Goal: Task Accomplishment & Management: Manage account settings

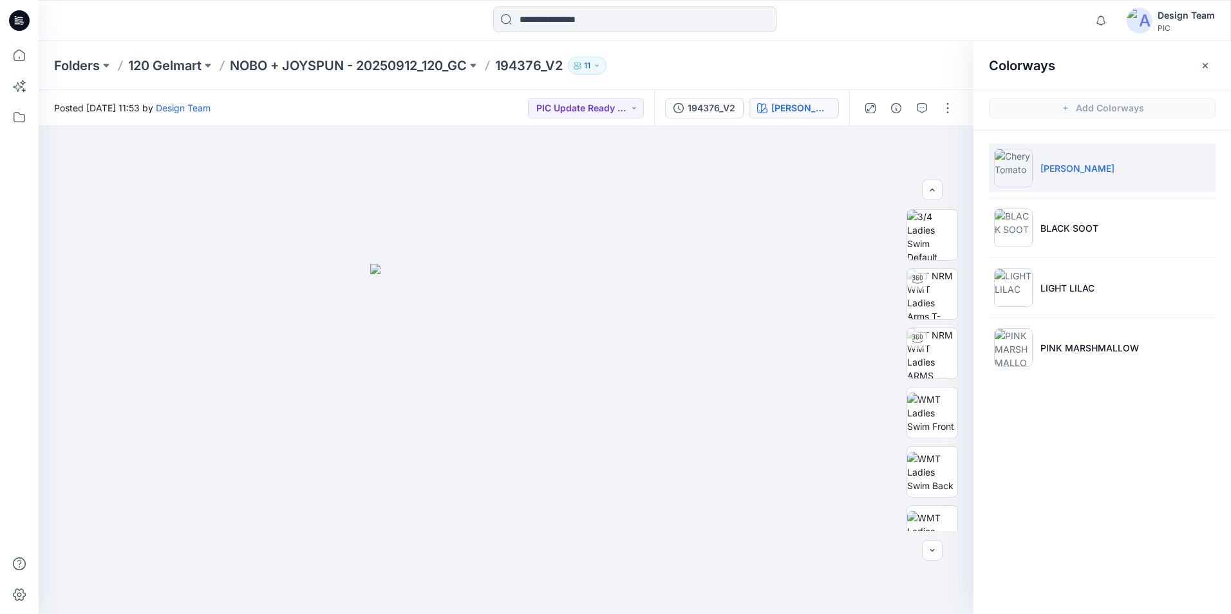
scroll to position [258, 0]
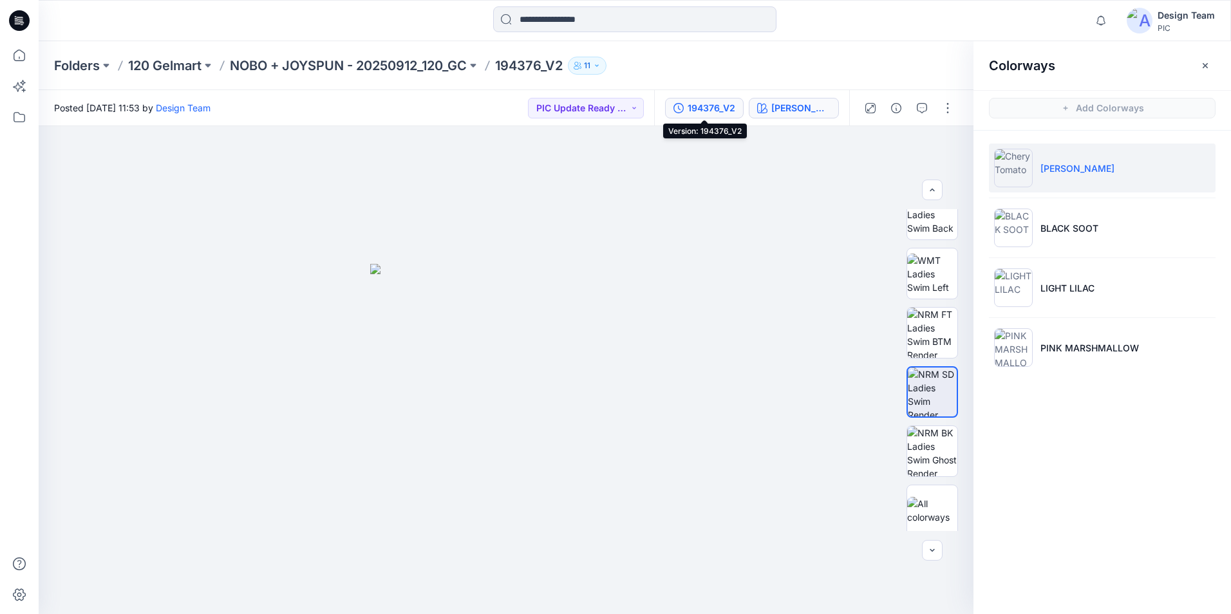
click at [729, 108] on div "194376_V2" at bounding box center [712, 108] width 48 height 14
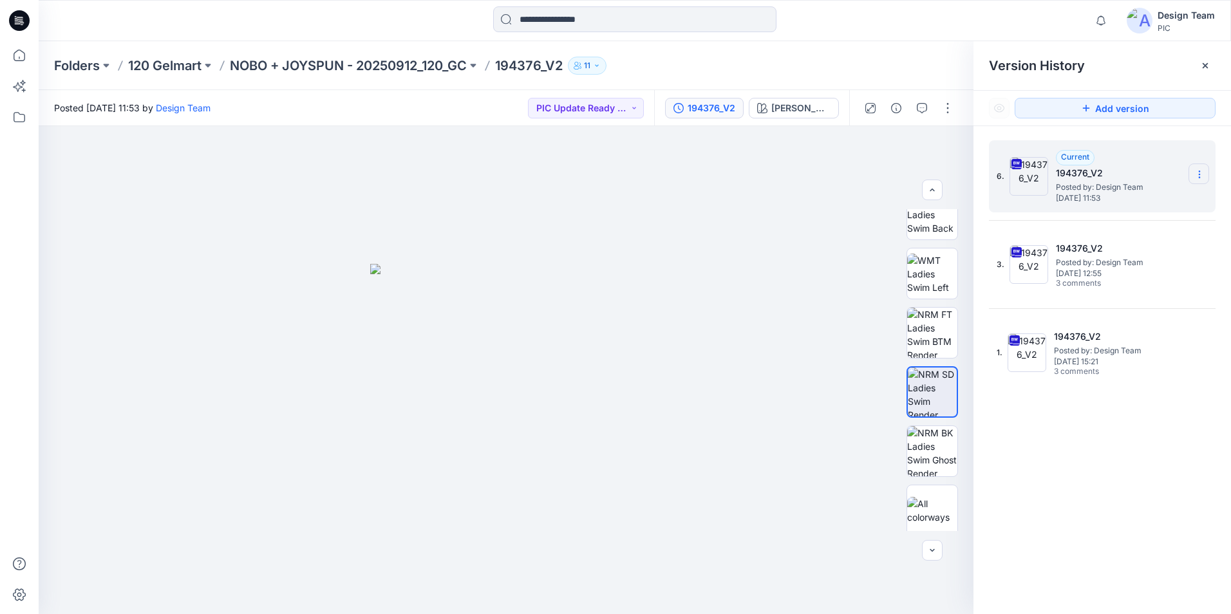
click at [1201, 172] on icon at bounding box center [1199, 174] width 10 height 10
click at [1131, 204] on span "Download Source BW File" at bounding box center [1135, 199] width 108 height 15
click at [863, 21] on div at bounding box center [635, 20] width 596 height 28
click at [817, 363] on div at bounding box center [506, 370] width 935 height 488
click at [556, 465] on img at bounding box center [506, 439] width 272 height 350
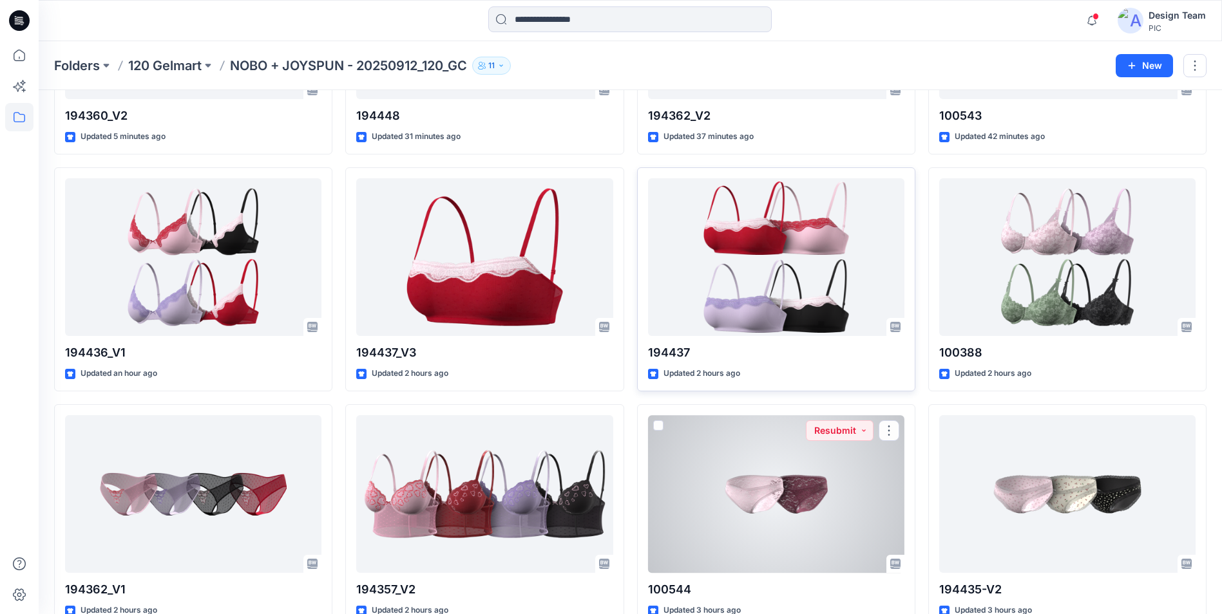
scroll to position [99, 0]
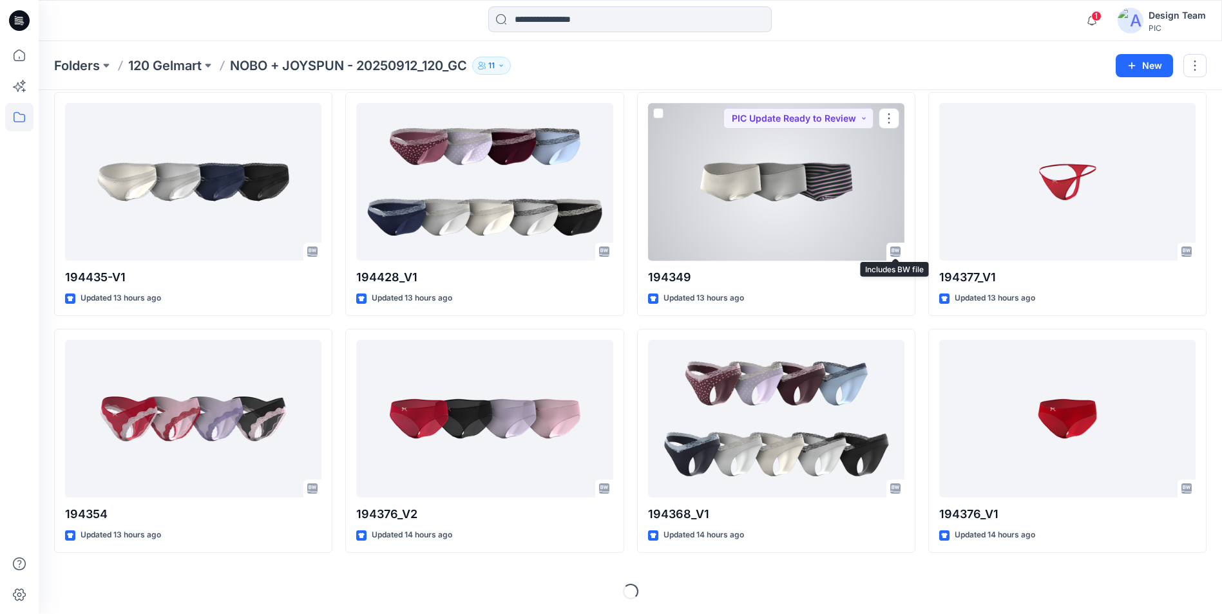
scroll to position [1001, 0]
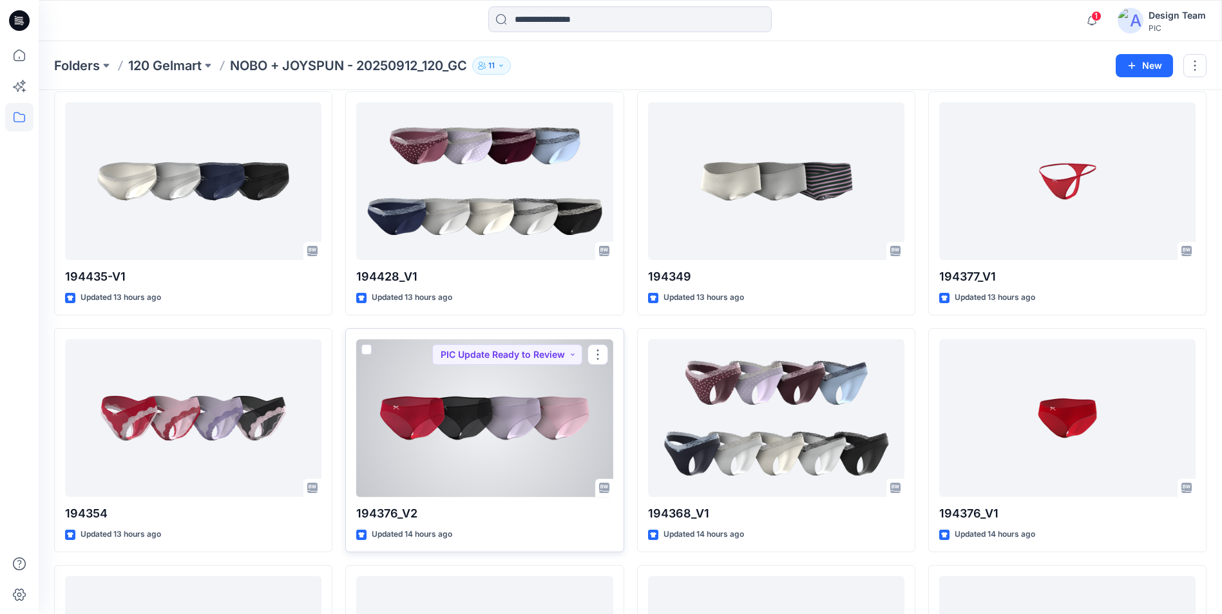
click at [457, 482] on div at bounding box center [484, 418] width 256 height 158
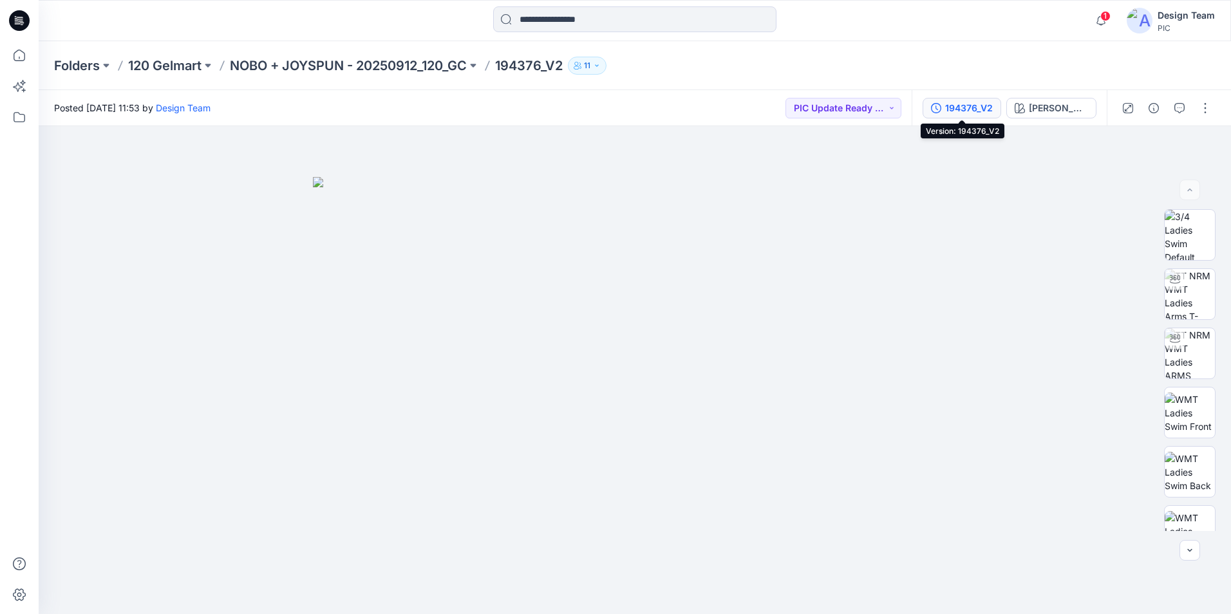
click at [970, 115] on button "194376_V2" at bounding box center [962, 108] width 79 height 21
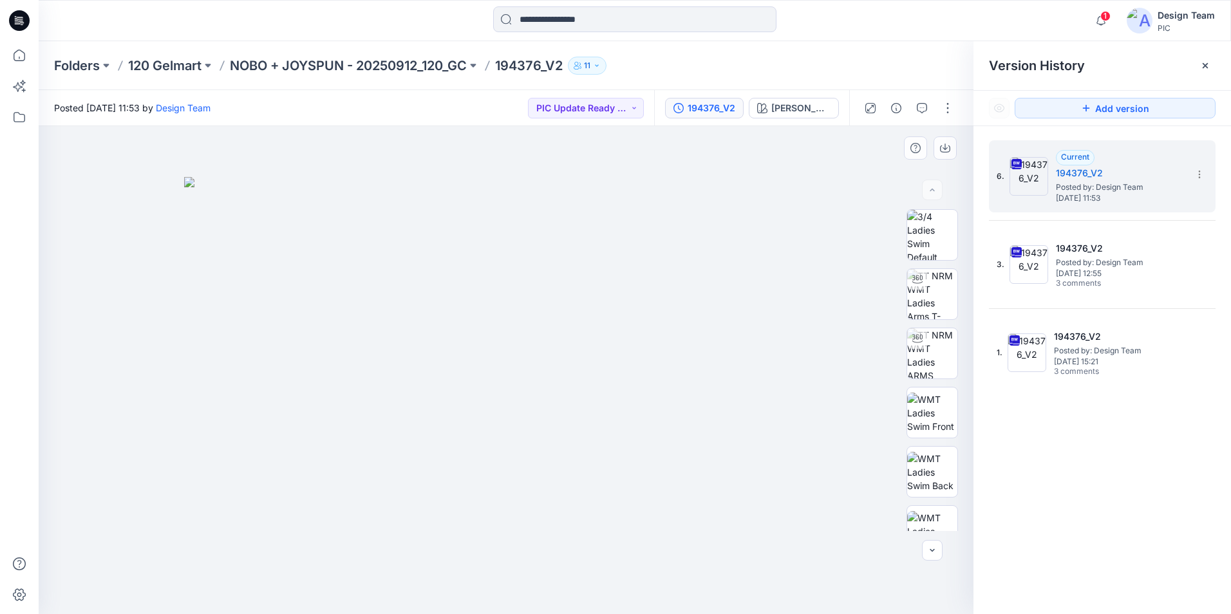
click at [721, 197] on img at bounding box center [506, 395] width 644 height 437
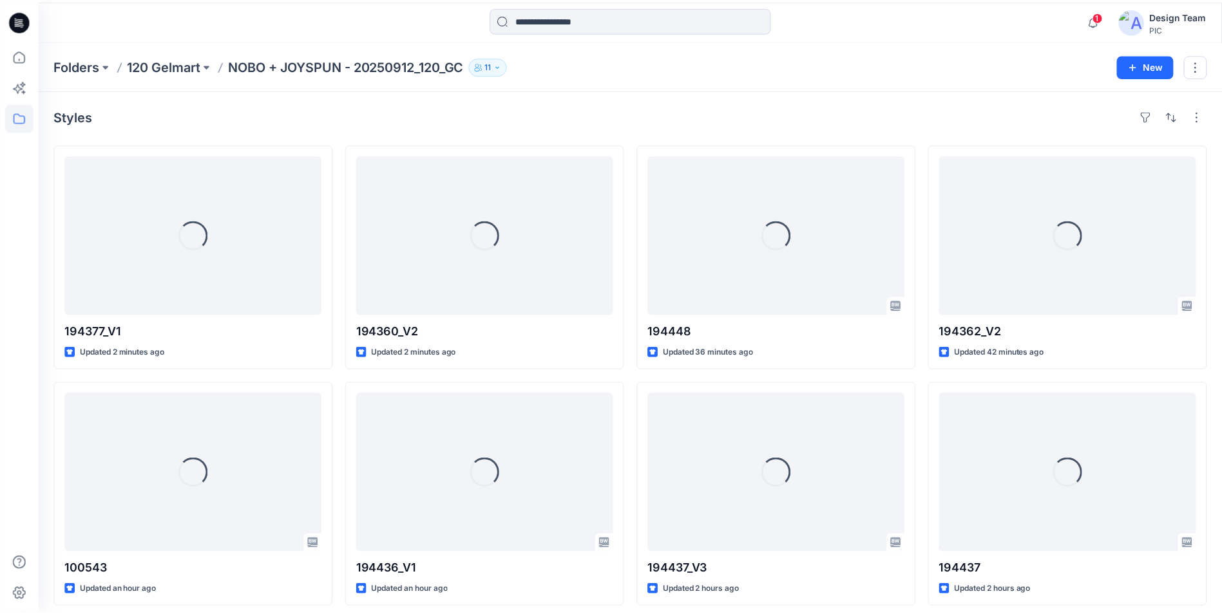
scroll to position [1001, 0]
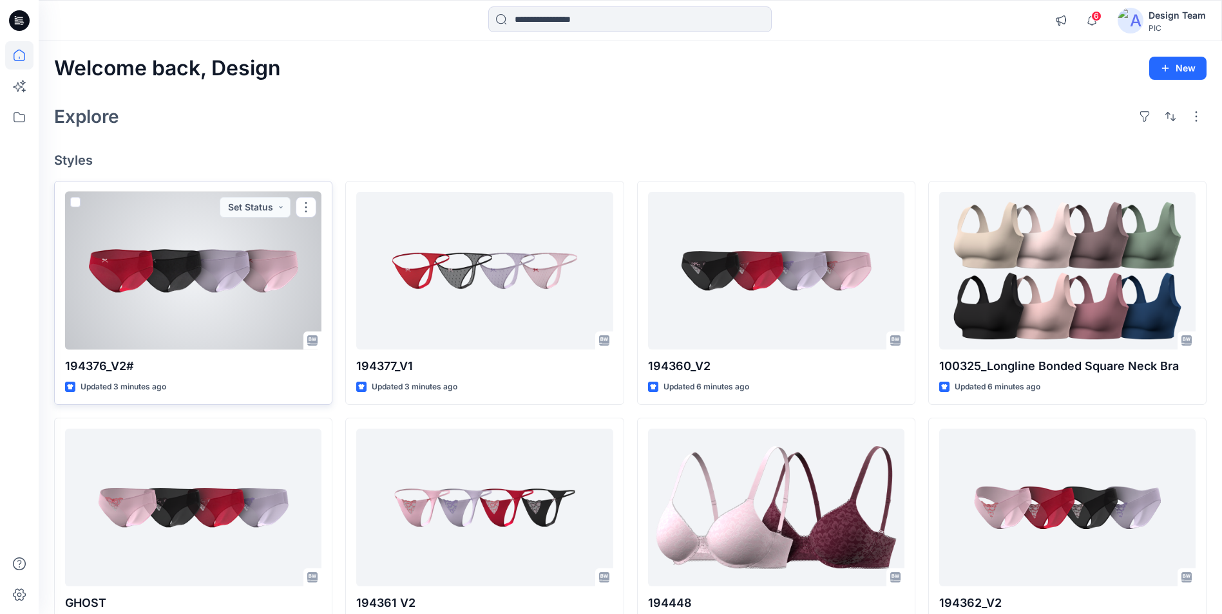
click at [182, 260] on div at bounding box center [193, 271] width 256 height 158
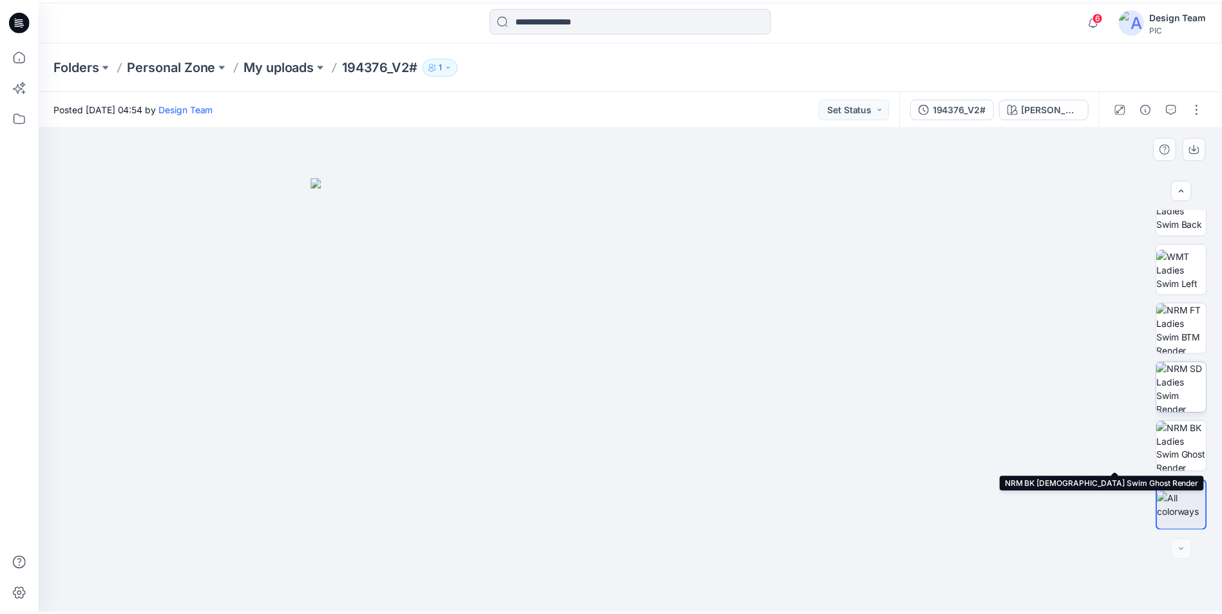
scroll to position [263, 0]
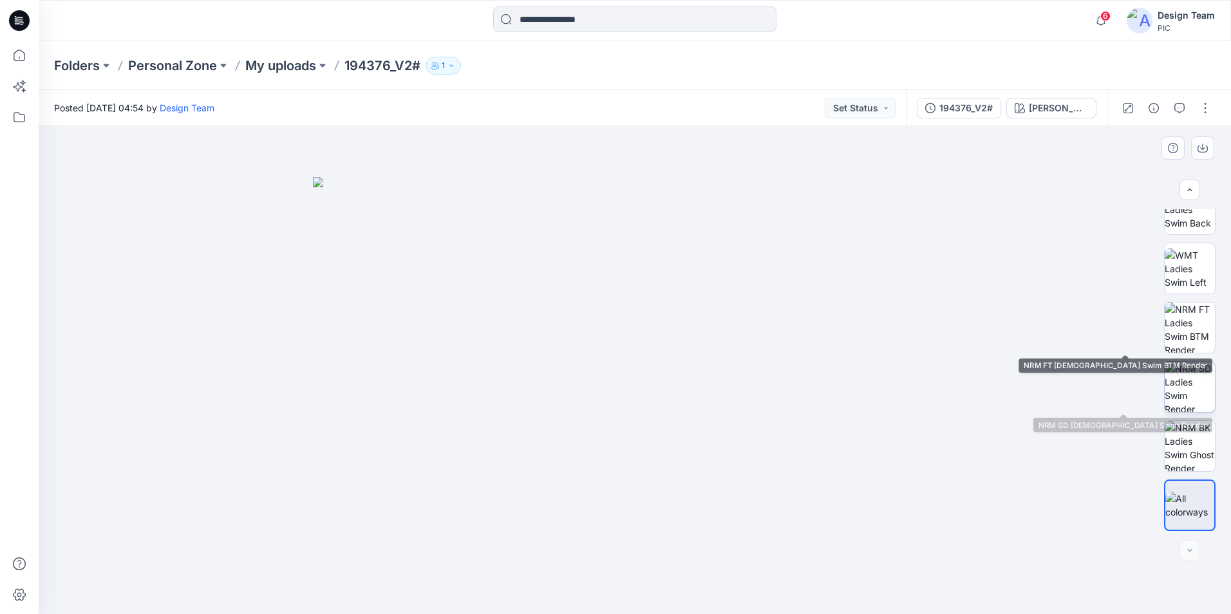
click at [1198, 390] on img at bounding box center [1190, 387] width 50 height 50
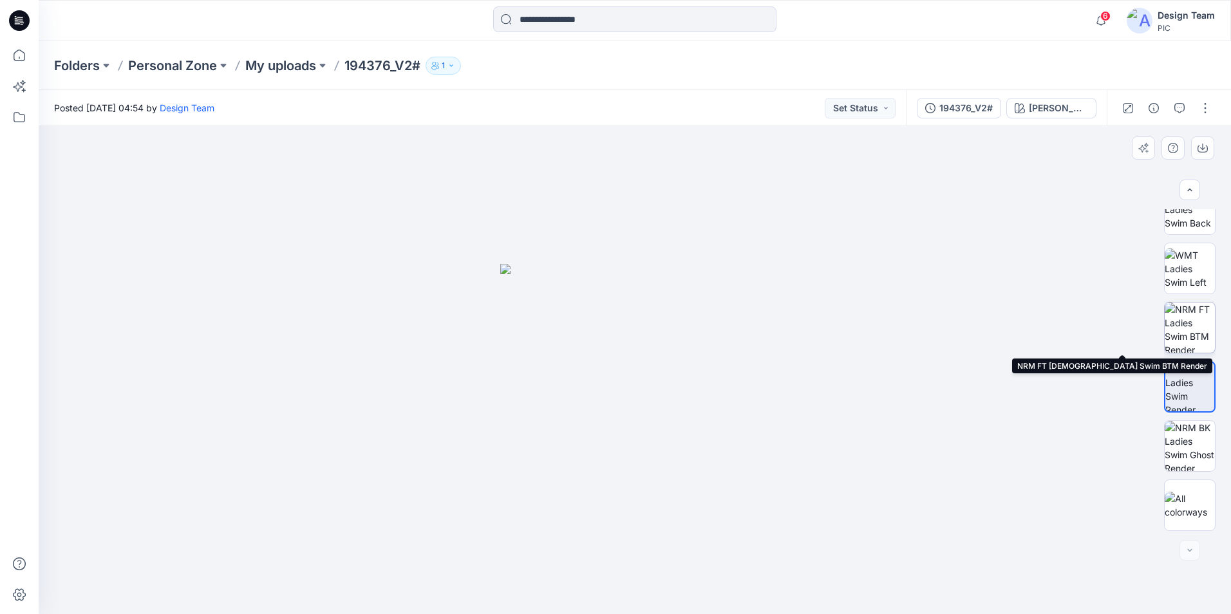
click at [1175, 330] on img at bounding box center [1190, 328] width 50 height 50
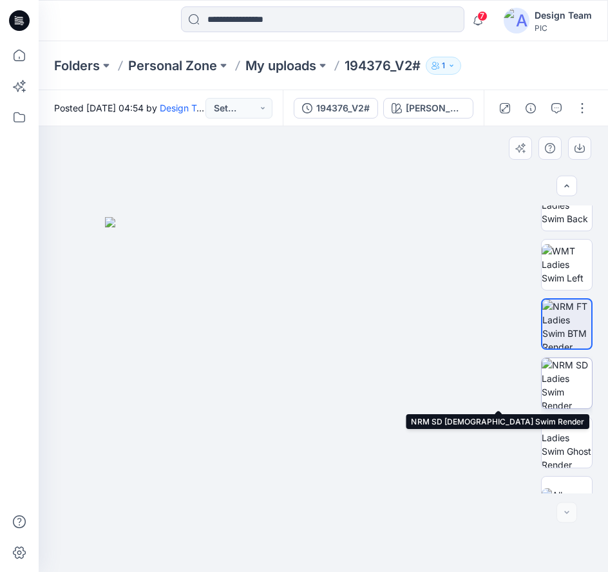
click at [554, 370] on img at bounding box center [567, 383] width 50 height 50
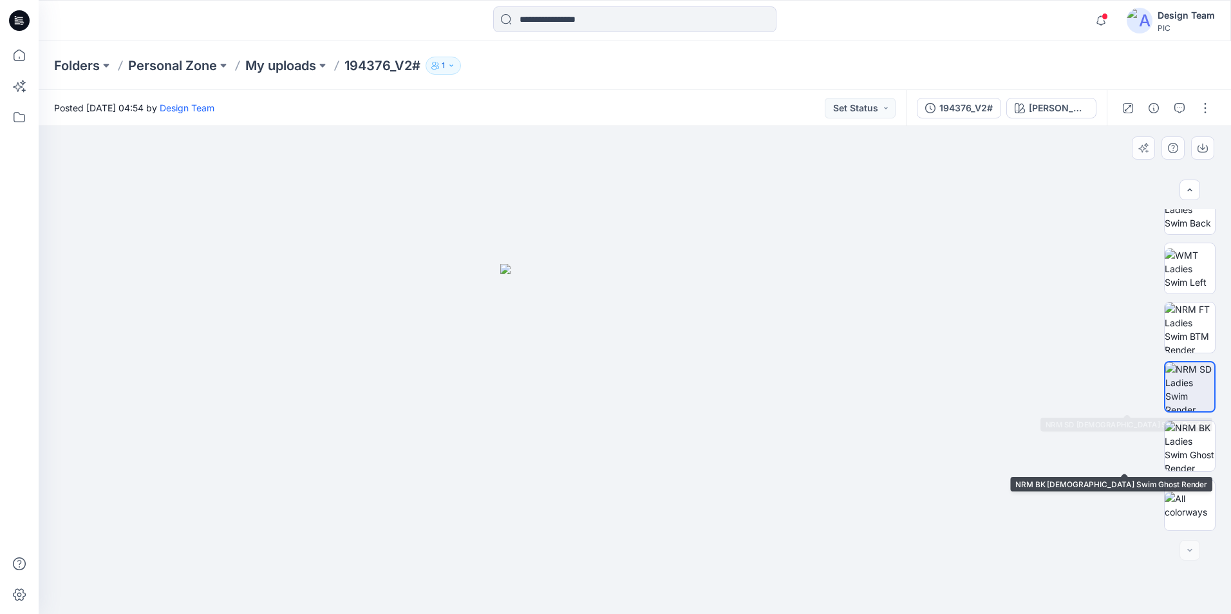
click at [1176, 380] on img at bounding box center [1190, 387] width 49 height 49
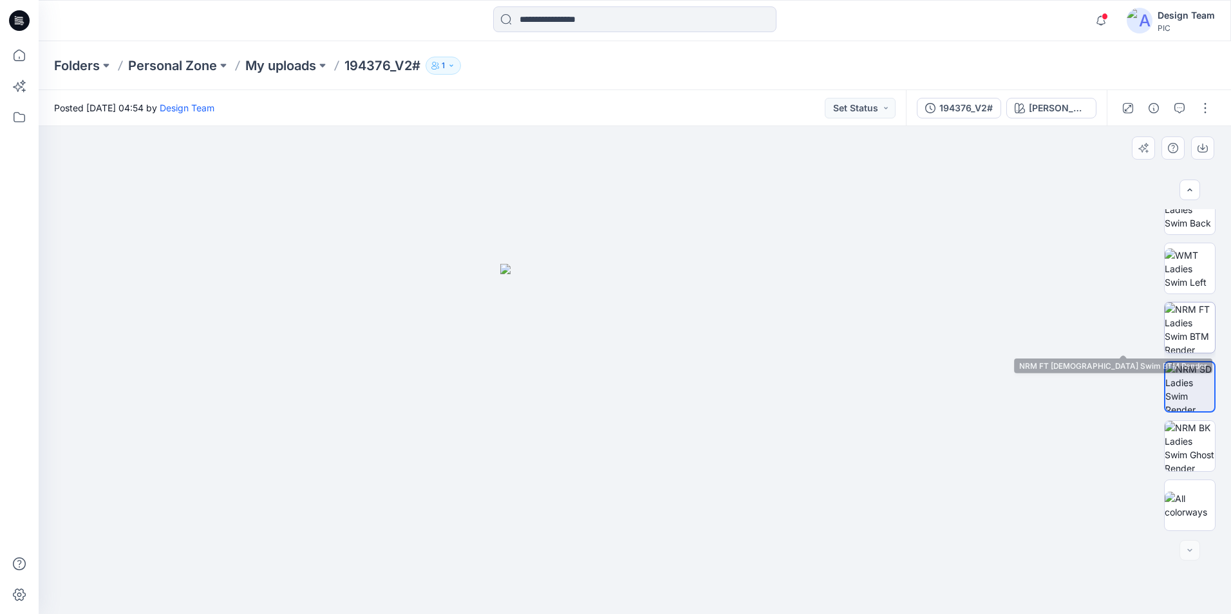
click at [1181, 326] on img at bounding box center [1190, 328] width 50 height 50
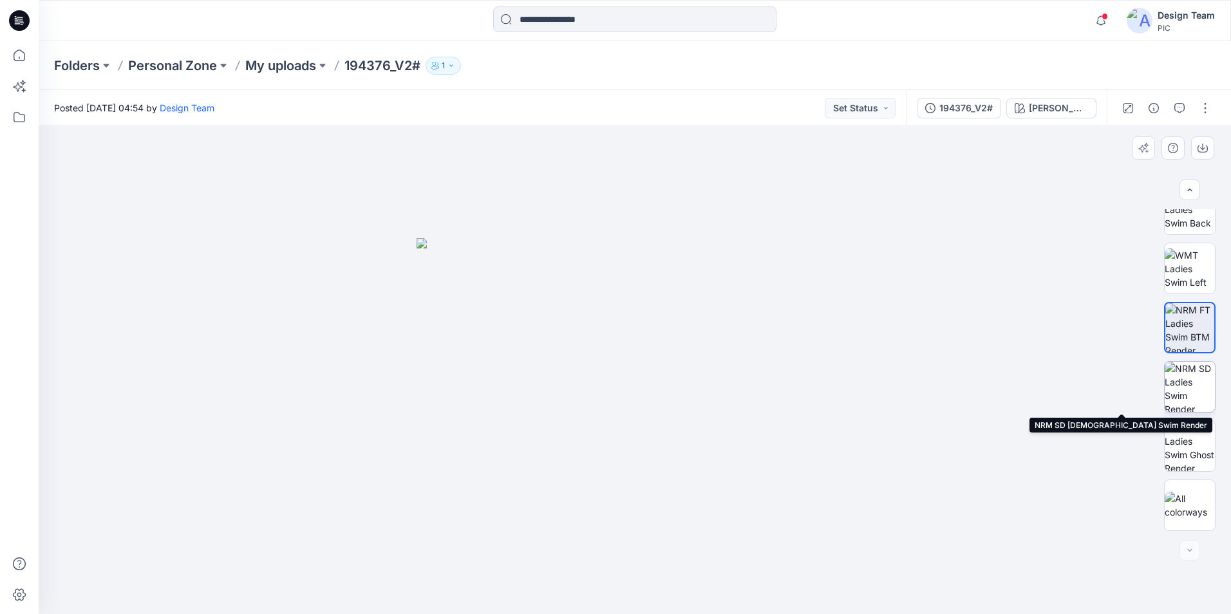
click at [1188, 384] on img at bounding box center [1190, 387] width 50 height 50
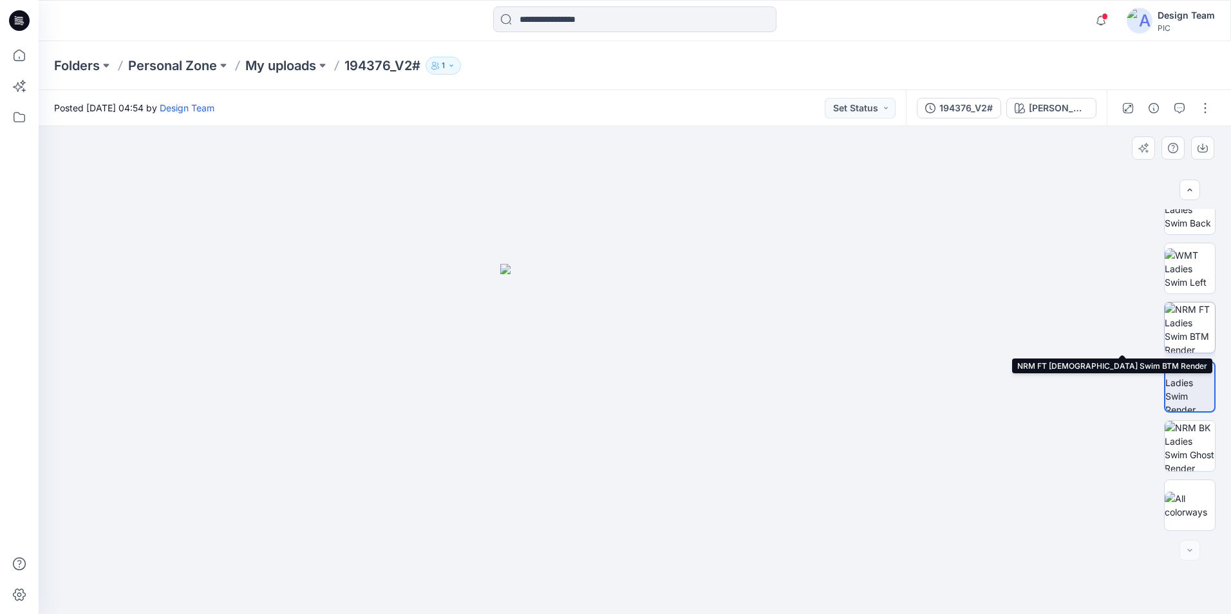
click at [1189, 323] on img at bounding box center [1190, 328] width 50 height 50
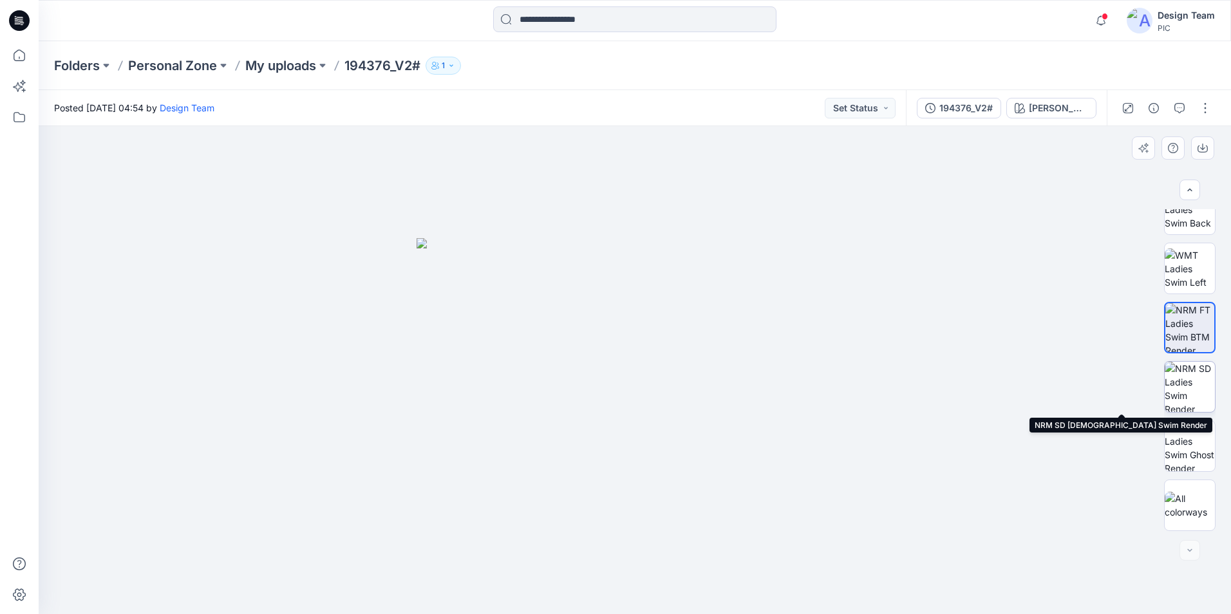
click at [1185, 376] on img at bounding box center [1190, 387] width 50 height 50
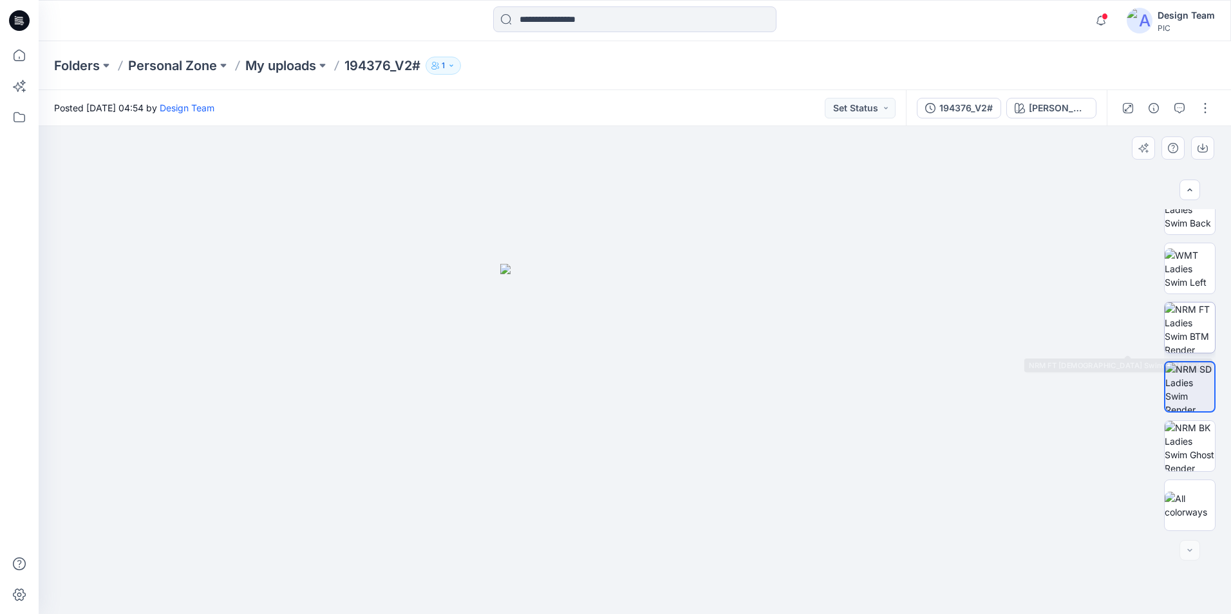
click at [1190, 337] on img at bounding box center [1190, 328] width 50 height 50
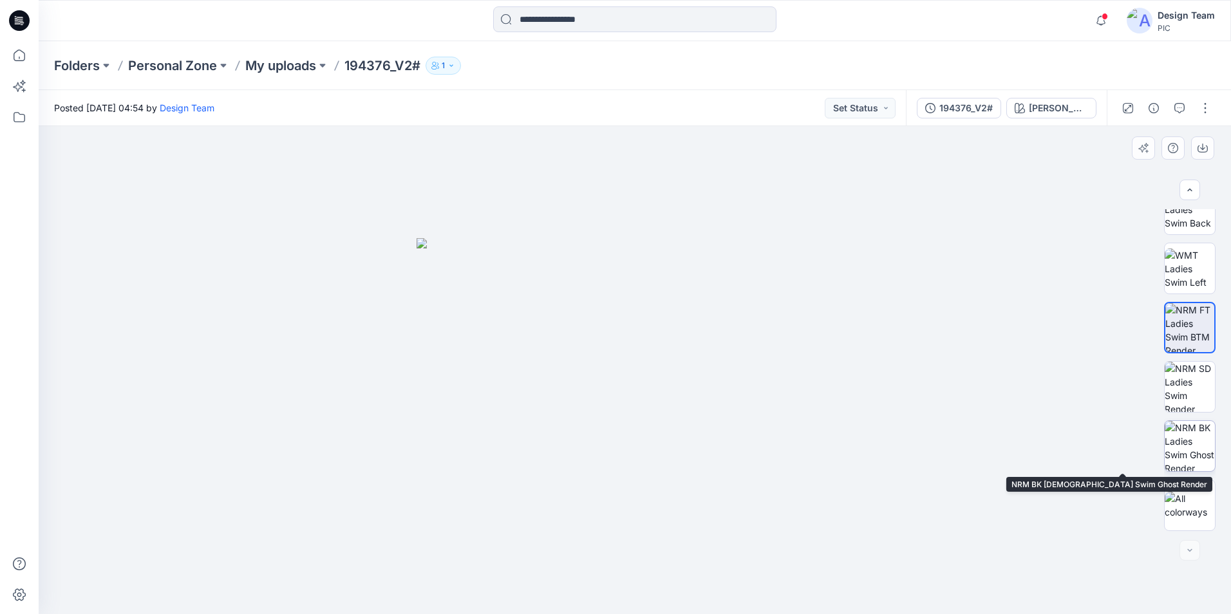
click at [1184, 451] on img at bounding box center [1190, 446] width 50 height 50
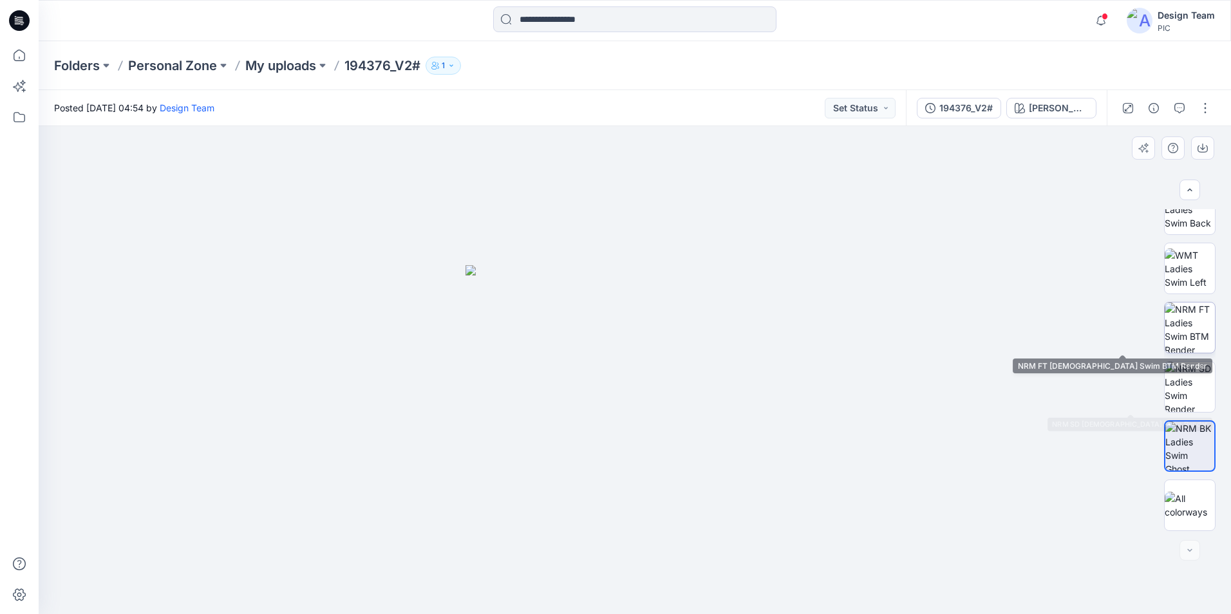
click at [1186, 326] on img at bounding box center [1190, 328] width 50 height 50
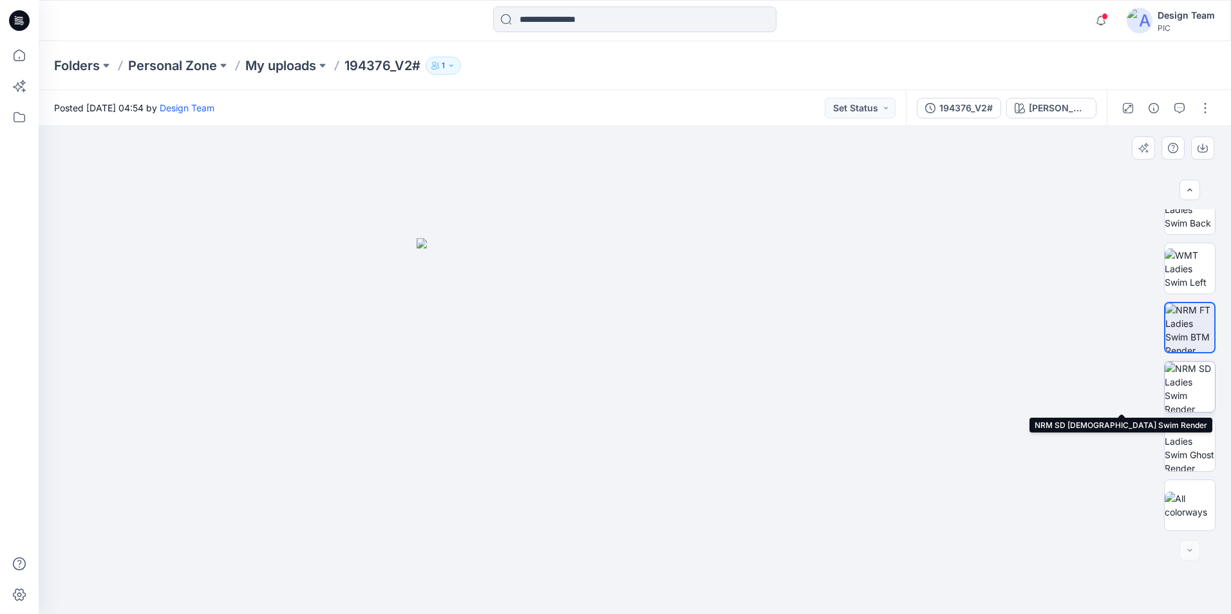
click at [1187, 385] on img at bounding box center [1190, 387] width 50 height 50
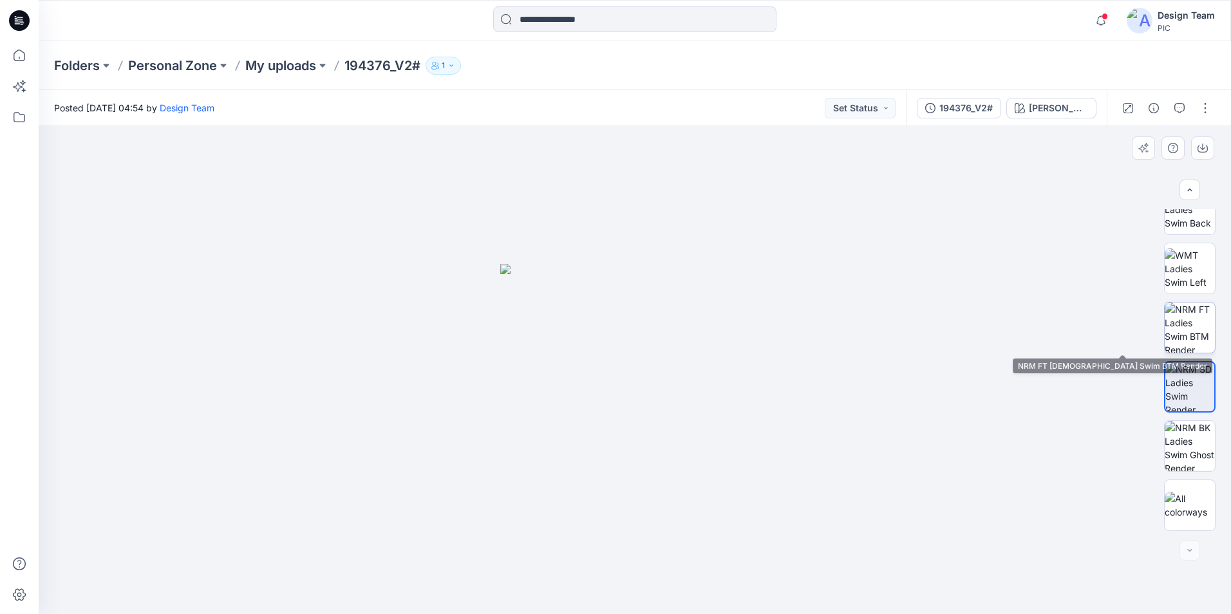
click at [1196, 345] on img at bounding box center [1190, 328] width 50 height 50
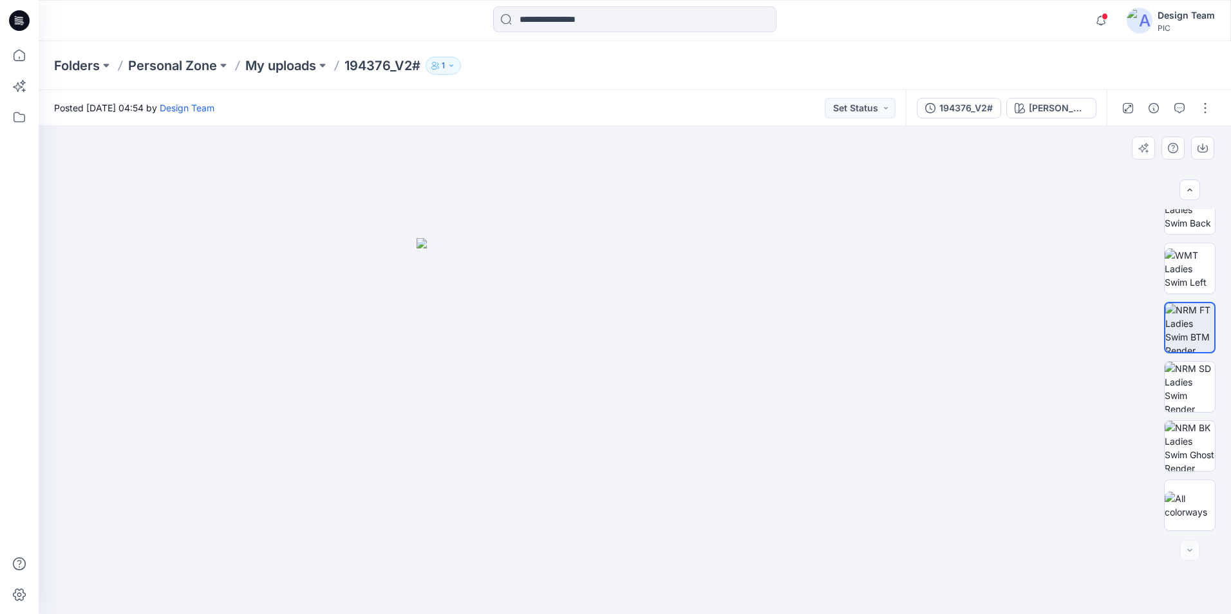
drag, startPoint x: 868, startPoint y: 343, endPoint x: 777, endPoint y: 332, distance: 91.4
click at [1180, 387] on img at bounding box center [1190, 387] width 50 height 50
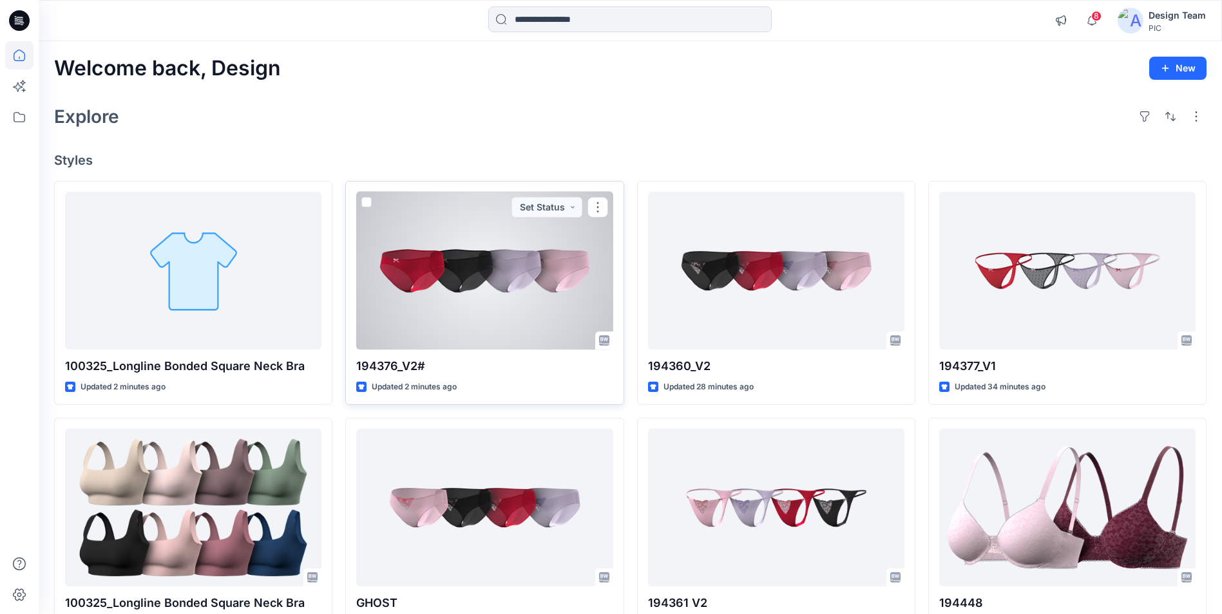
click at [425, 236] on div at bounding box center [484, 271] width 256 height 158
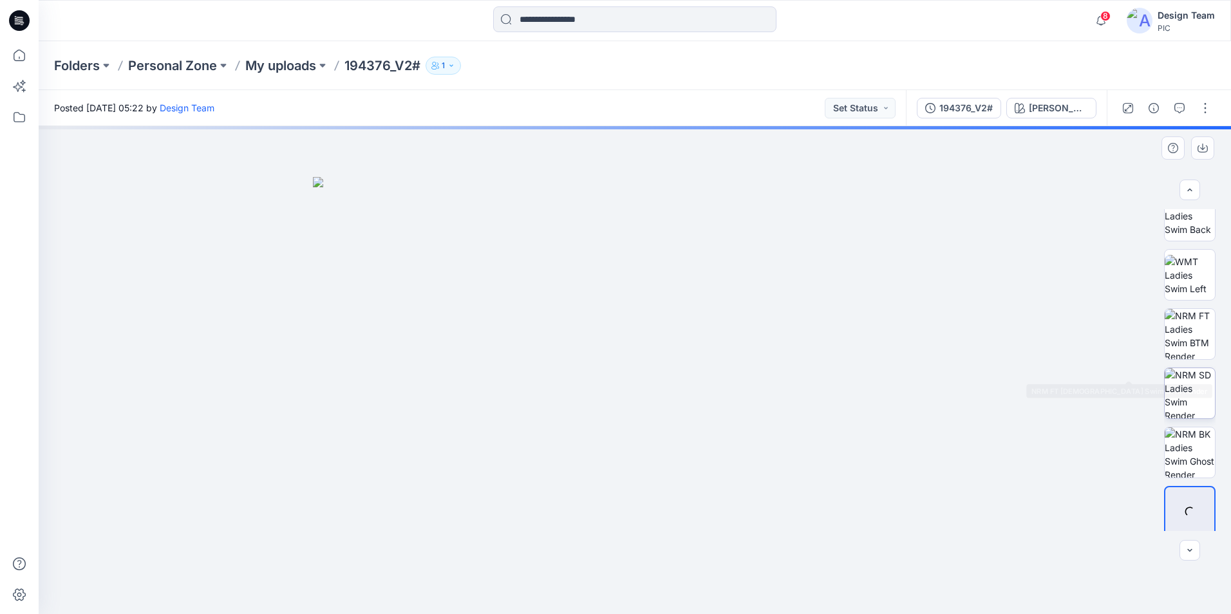
scroll to position [263, 0]
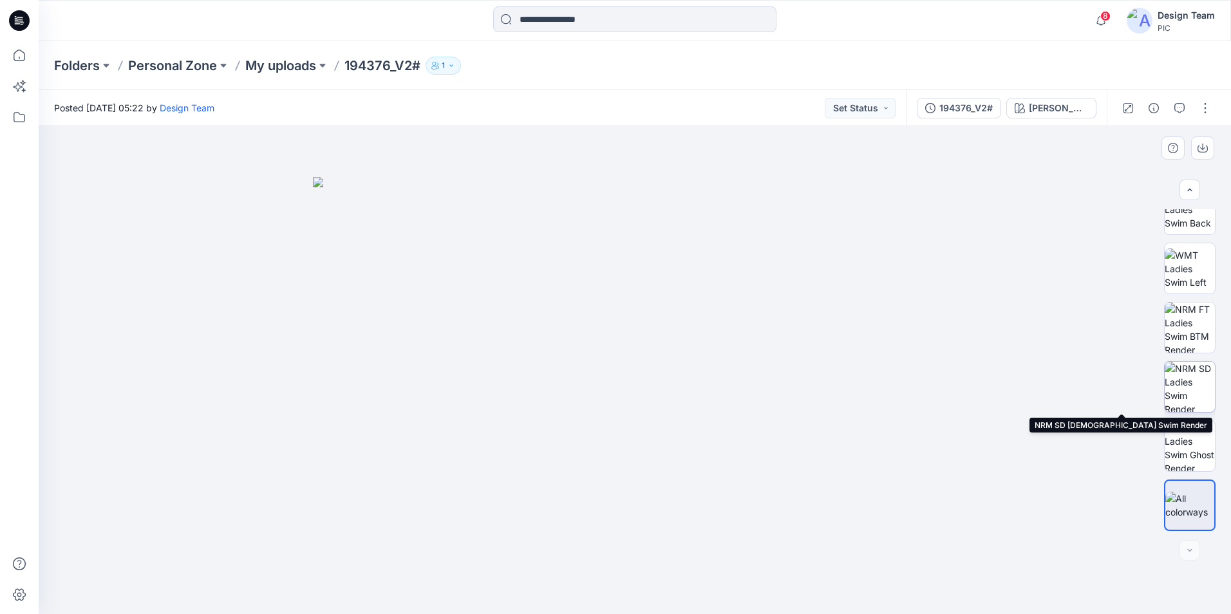
click at [1191, 375] on img at bounding box center [1190, 387] width 50 height 50
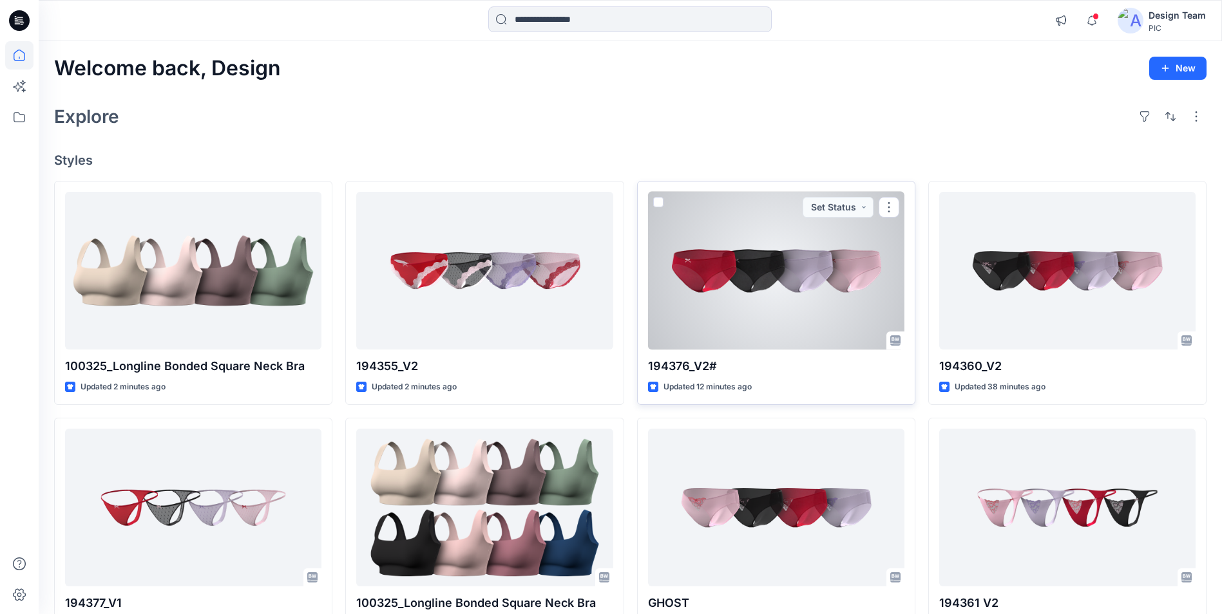
click at [752, 284] on div at bounding box center [776, 271] width 256 height 158
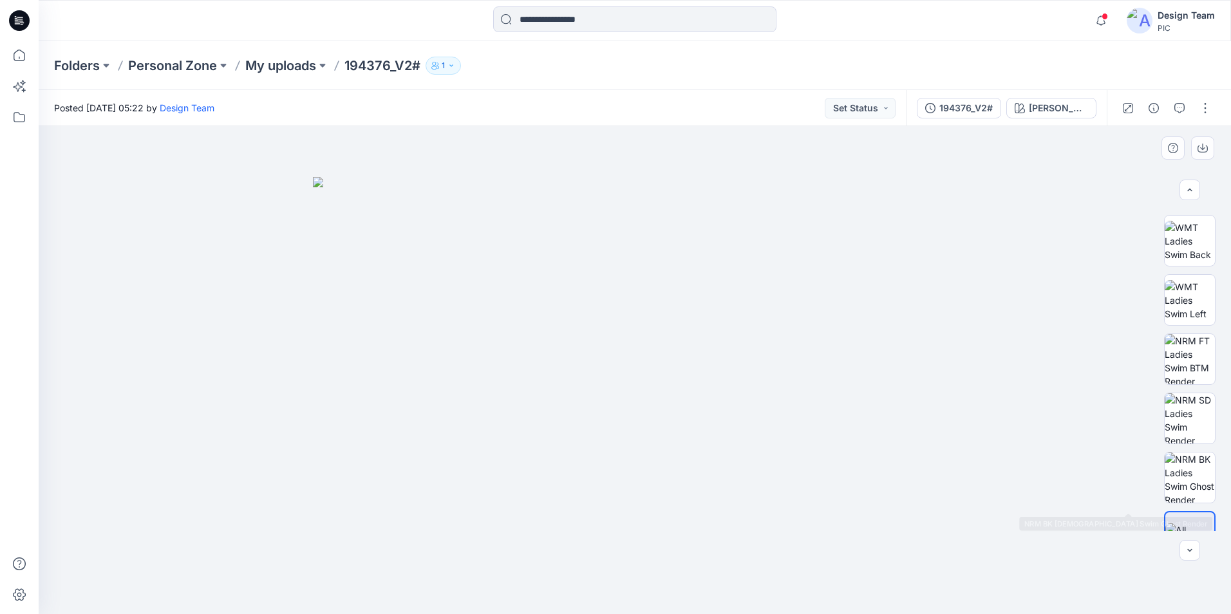
scroll to position [263, 0]
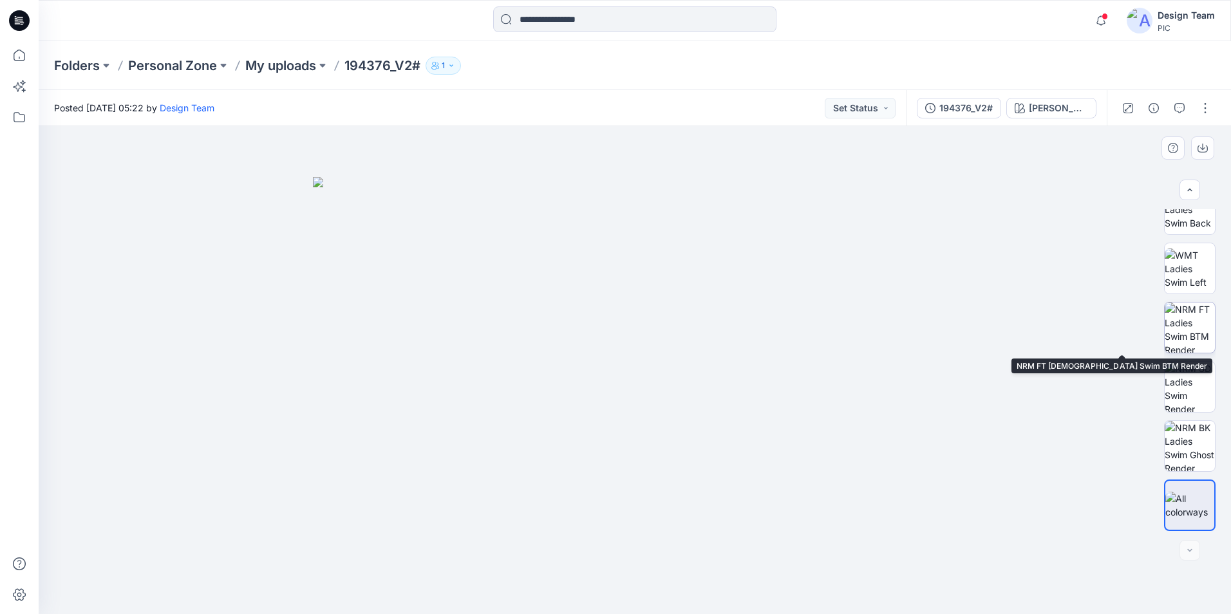
click at [1179, 335] on img at bounding box center [1190, 328] width 50 height 50
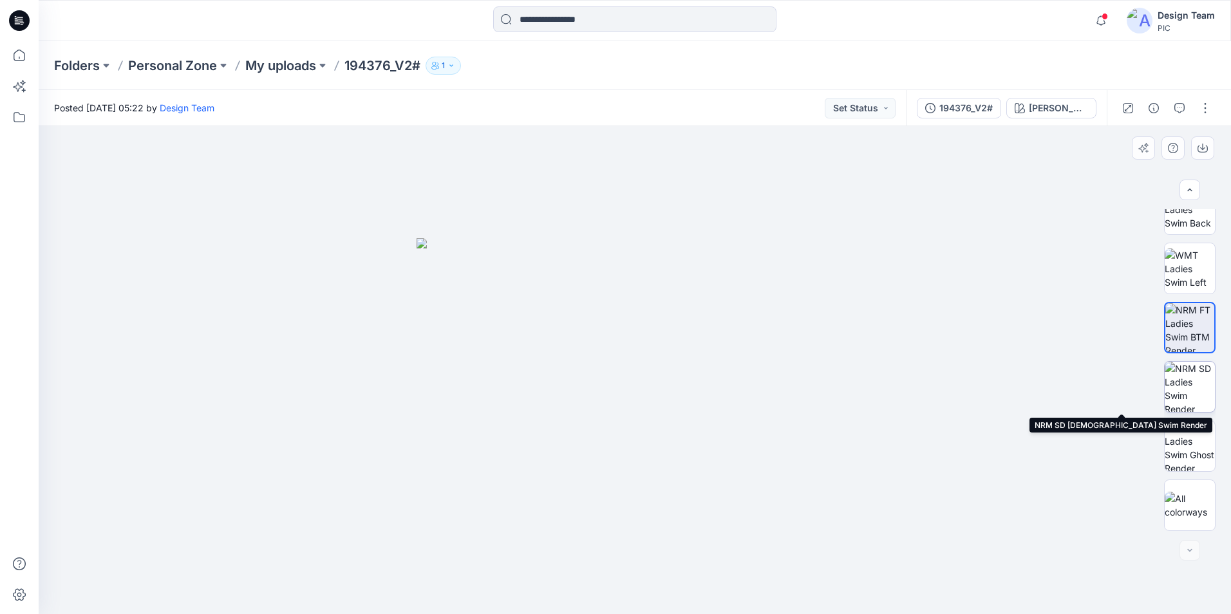
click at [1185, 381] on img at bounding box center [1190, 387] width 50 height 50
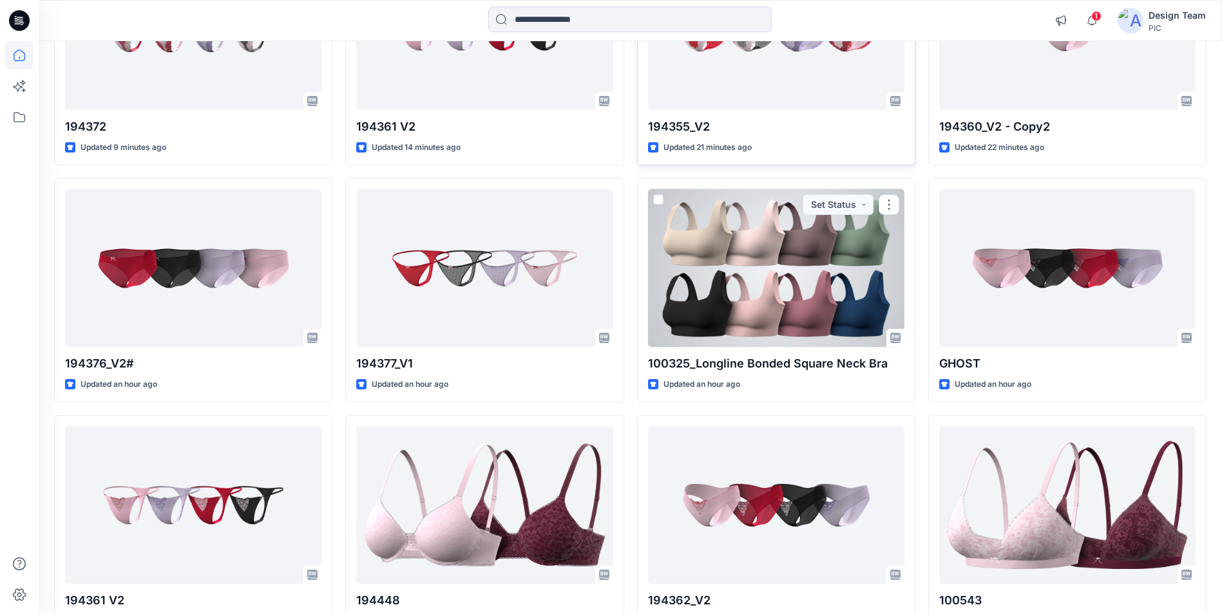
scroll to position [515, 0]
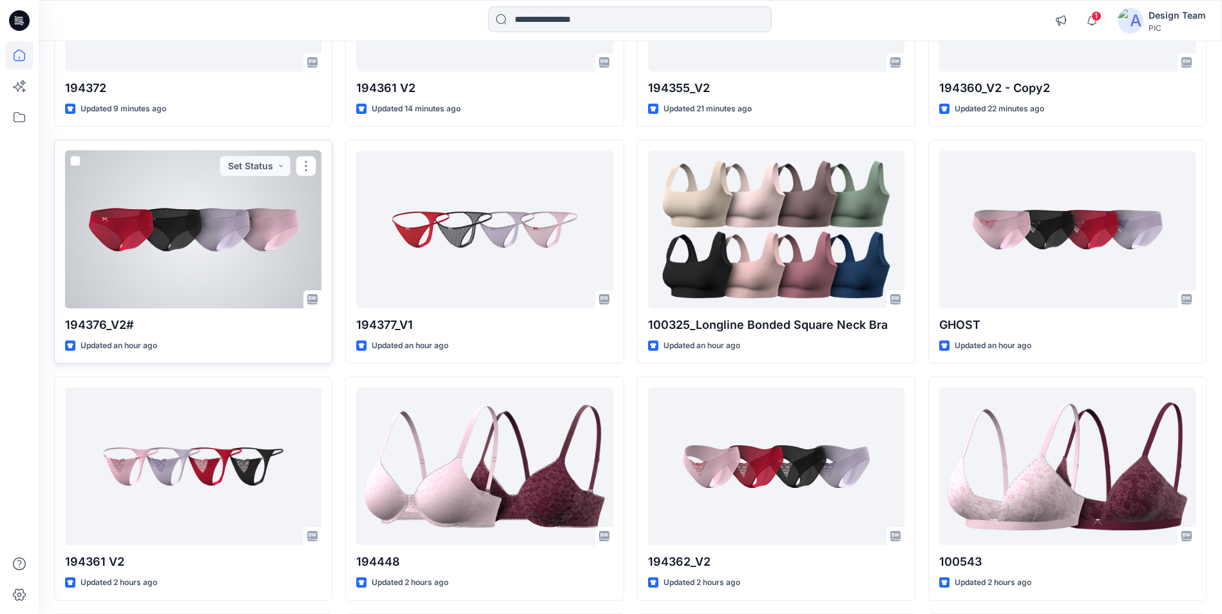
click at [155, 212] on div at bounding box center [193, 230] width 256 height 158
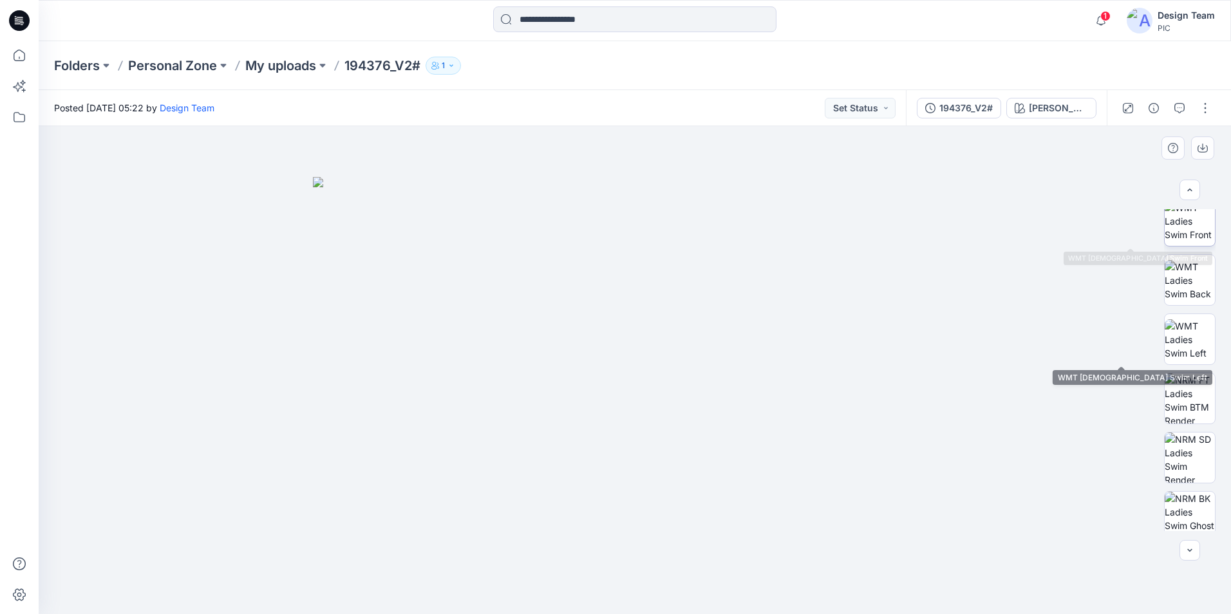
scroll to position [193, 0]
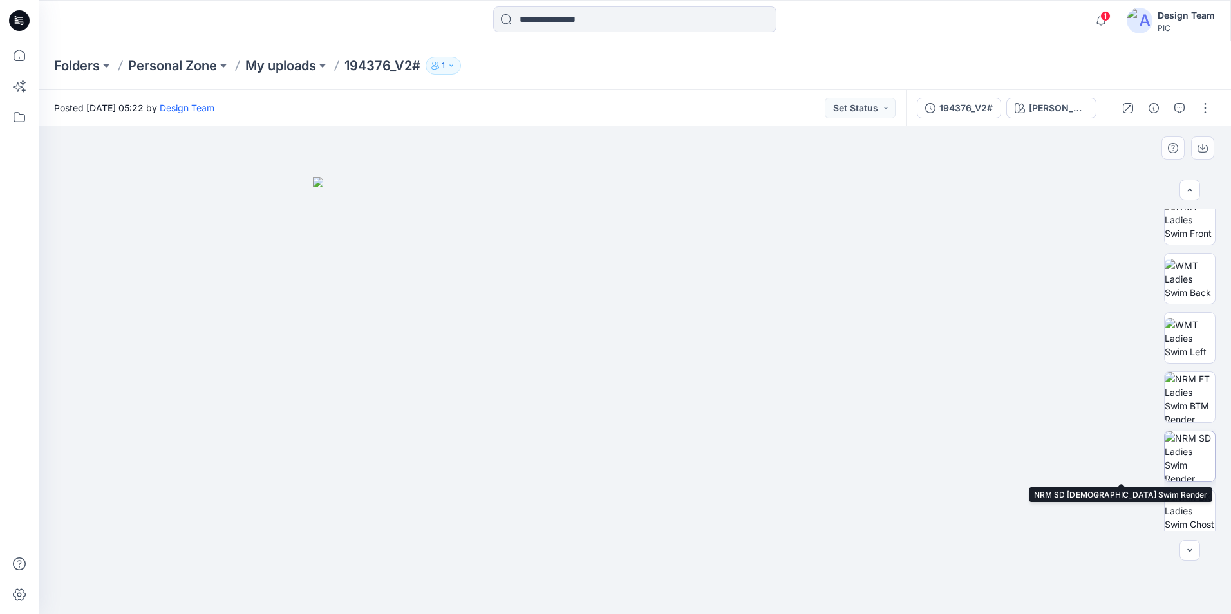
click at [1187, 455] on img at bounding box center [1190, 456] width 50 height 50
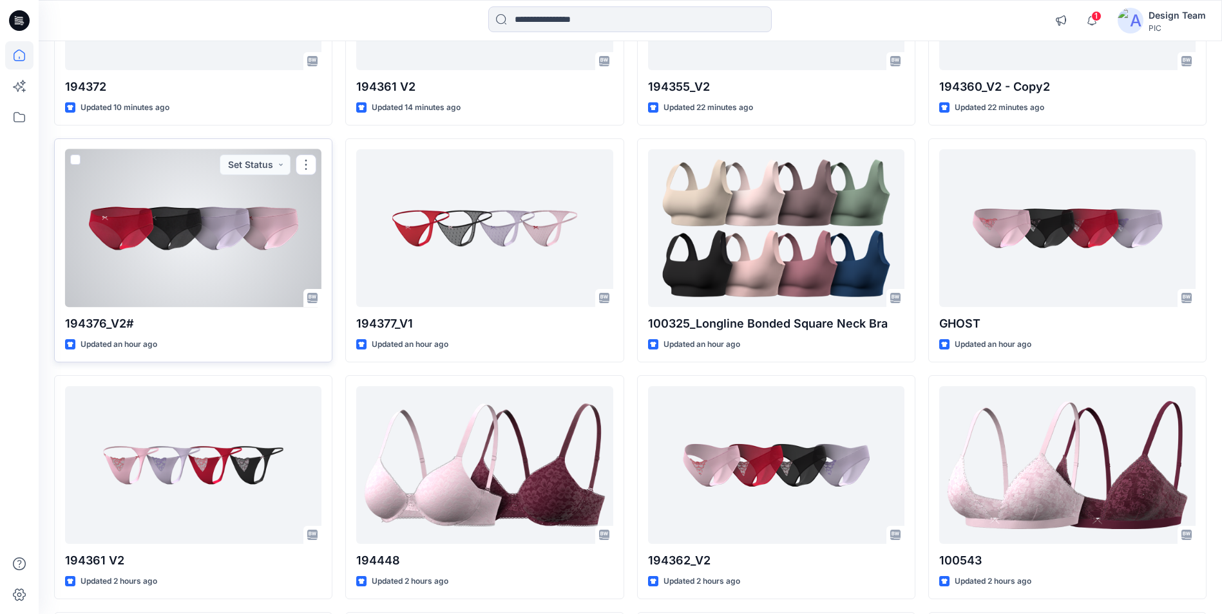
scroll to position [515, 0]
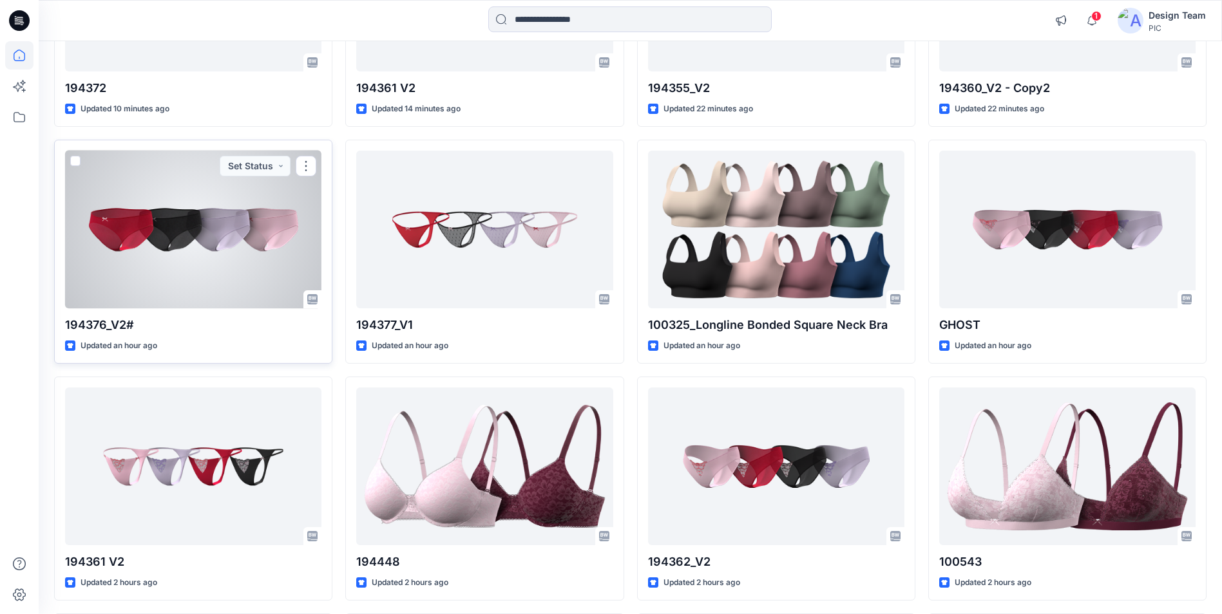
click at [214, 200] on div at bounding box center [193, 230] width 256 height 158
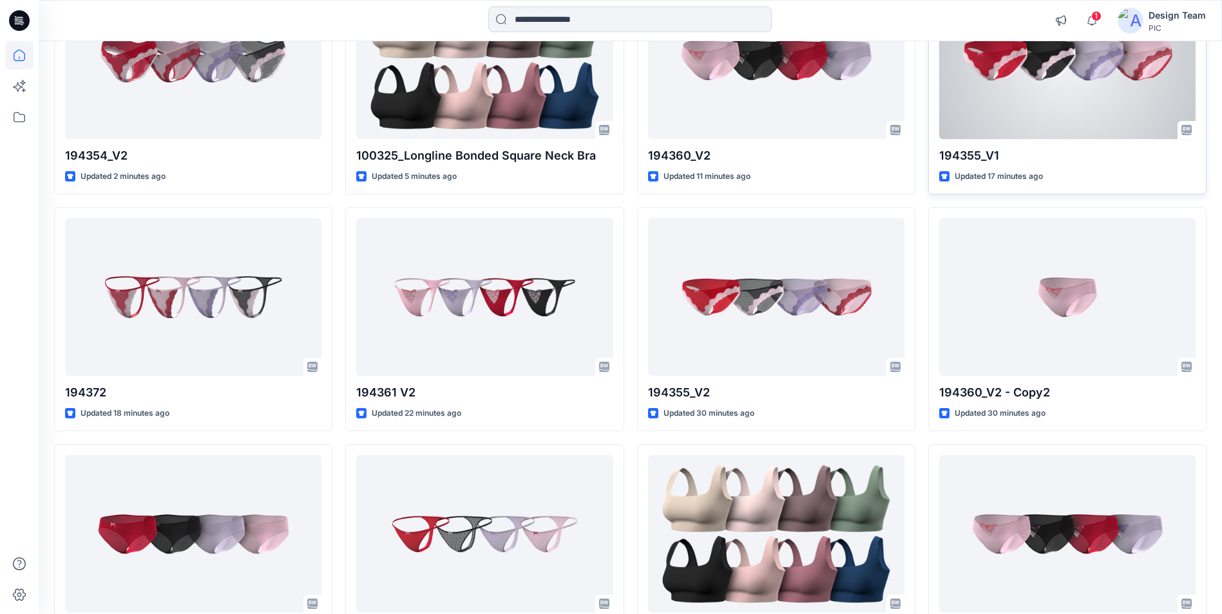
scroll to position [322, 0]
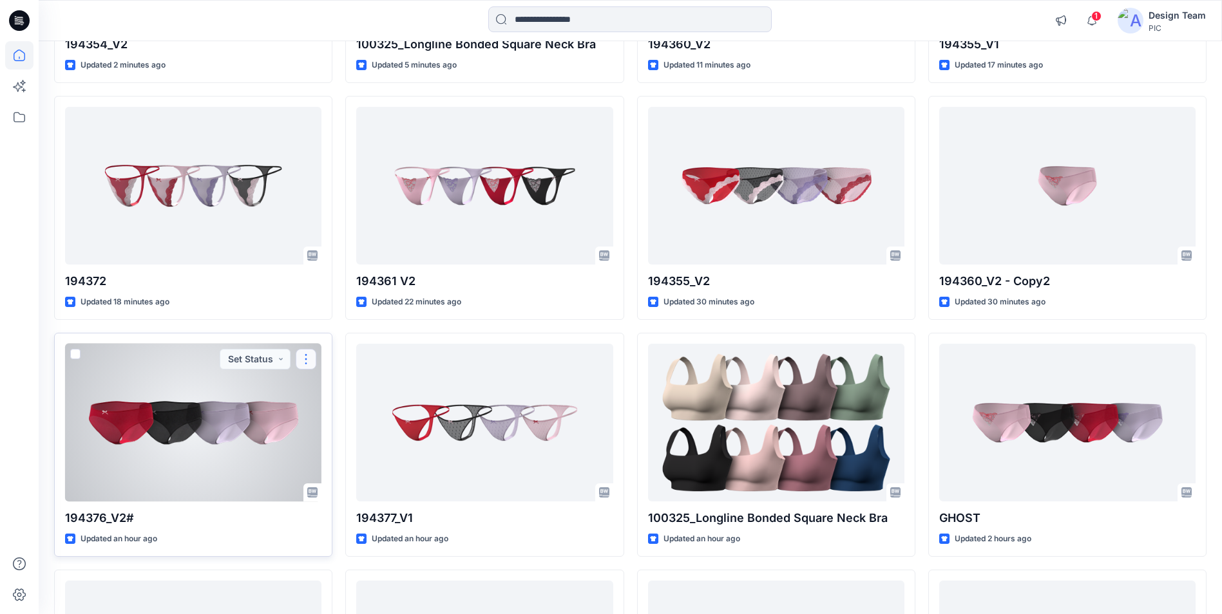
click at [305, 359] on button "button" at bounding box center [306, 359] width 21 height 21
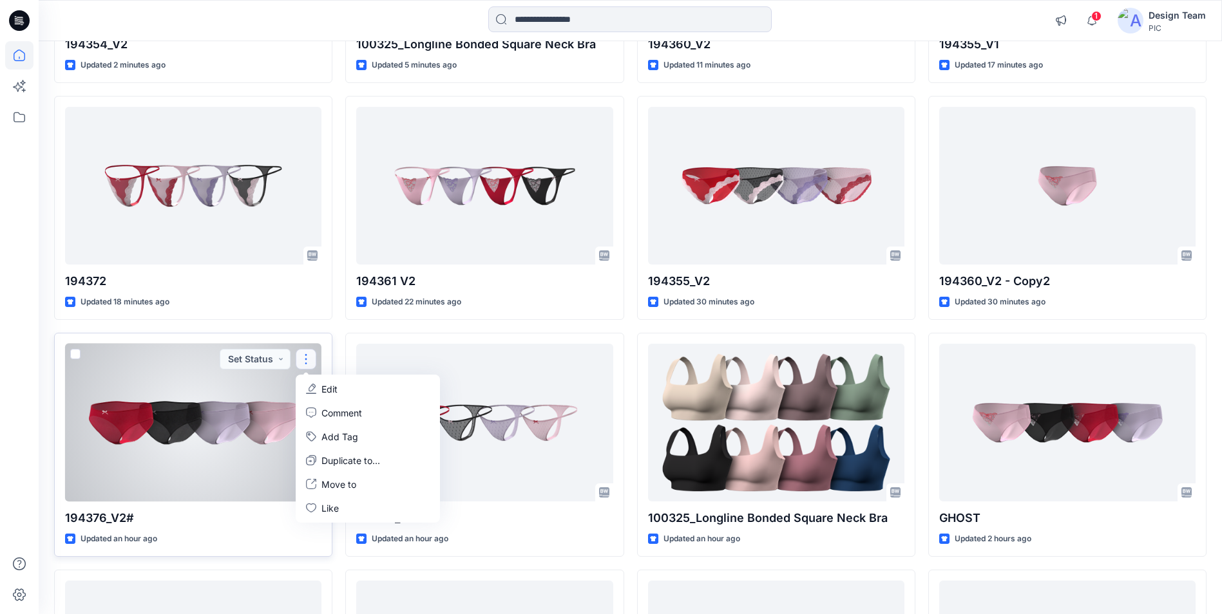
click at [241, 401] on div at bounding box center [193, 423] width 256 height 158
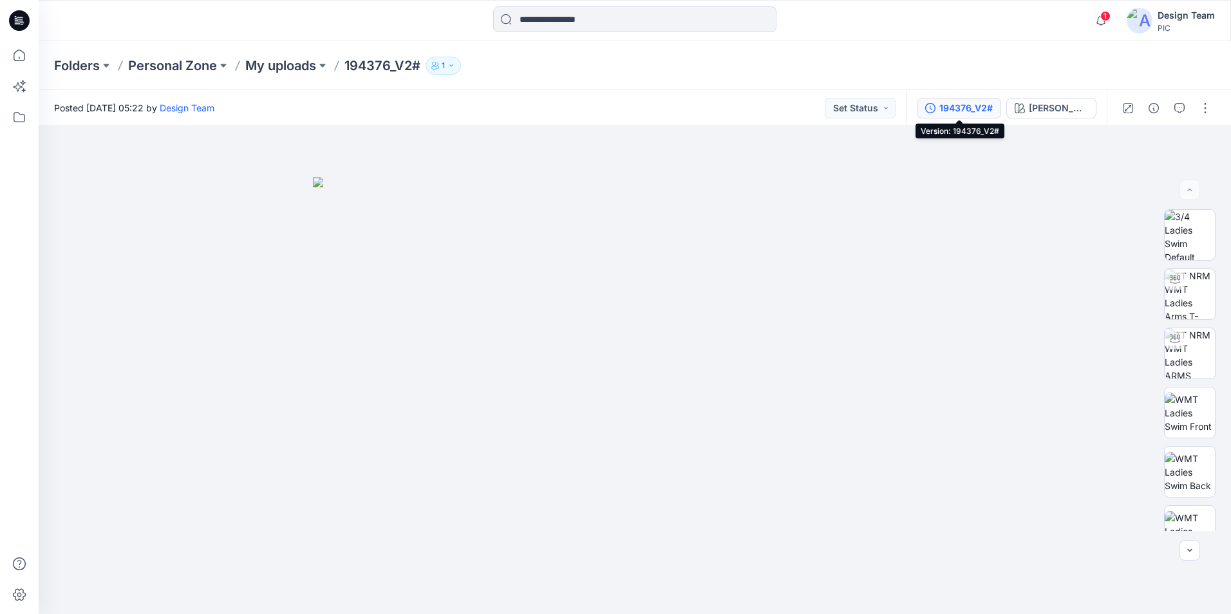
click at [960, 106] on div "194376_V2#" at bounding box center [965, 108] width 53 height 14
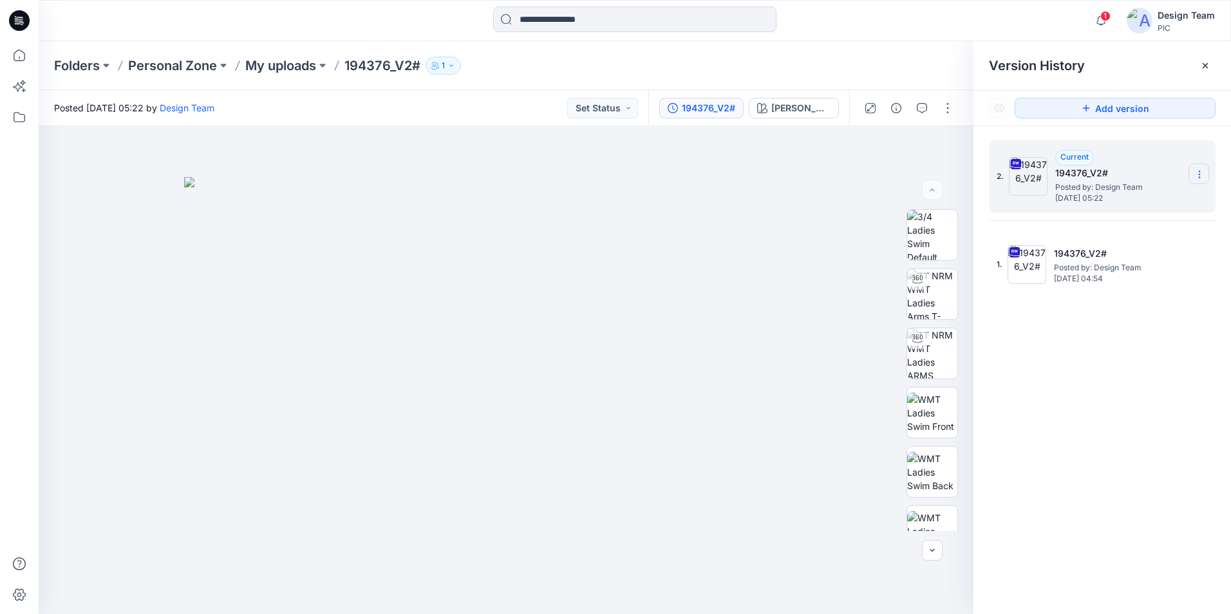
click at [1196, 171] on icon at bounding box center [1199, 174] width 10 height 10
click at [1115, 199] on span "Download Source BW File" at bounding box center [1135, 199] width 108 height 15
click at [871, 33] on div at bounding box center [635, 20] width 596 height 28
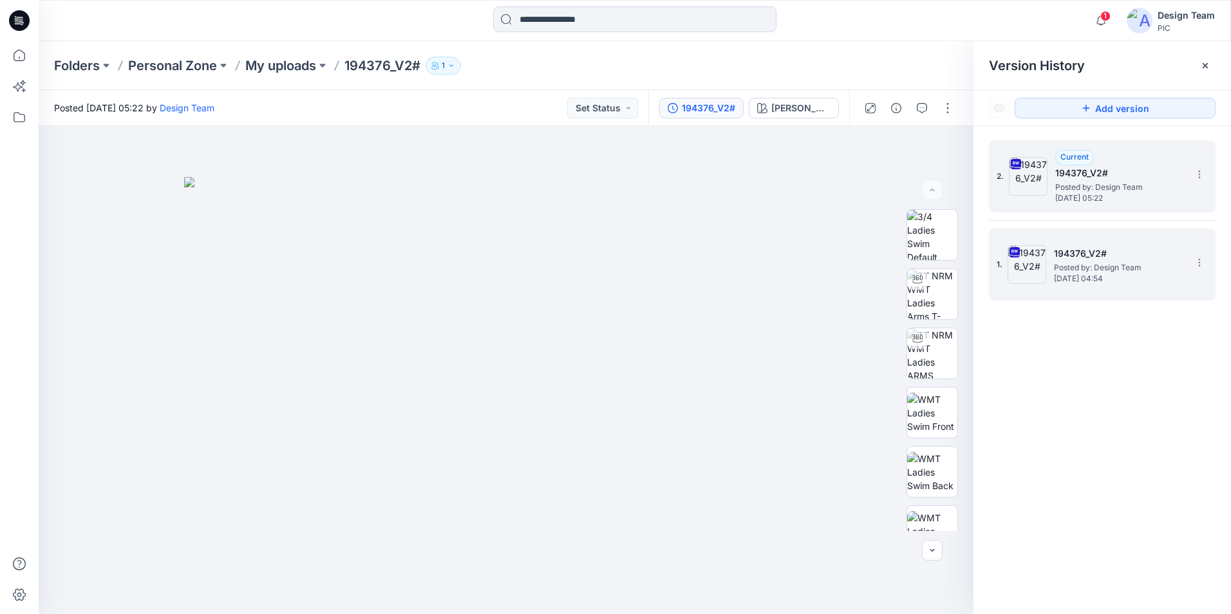
click at [1126, 261] on span "Posted by: Design Team" at bounding box center [1118, 267] width 129 height 13
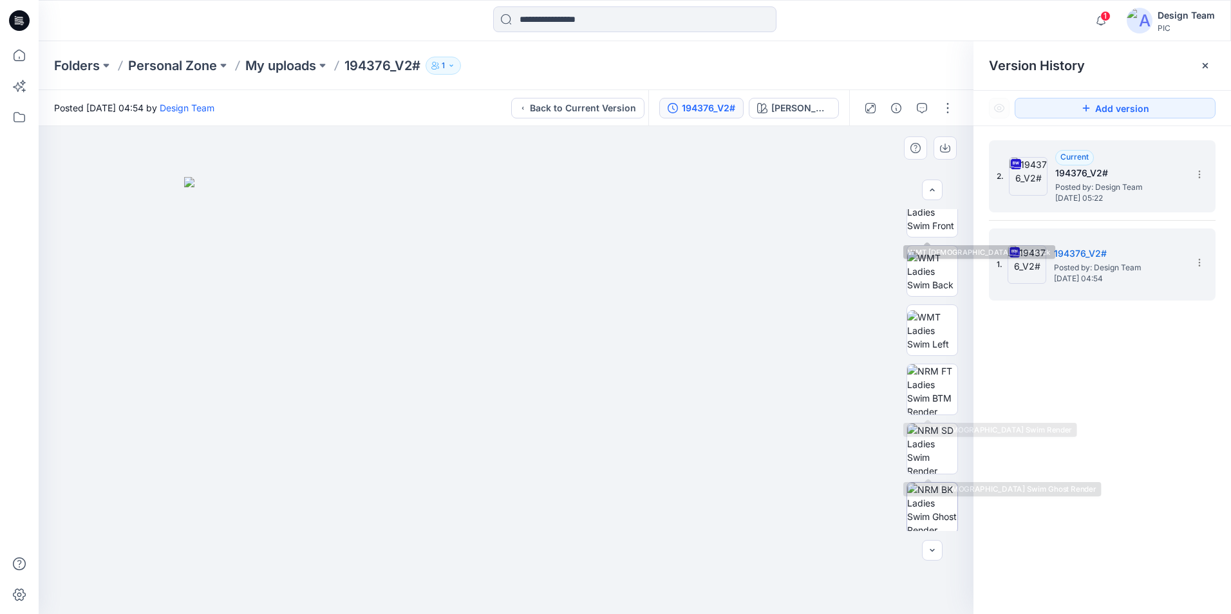
scroll to position [258, 0]
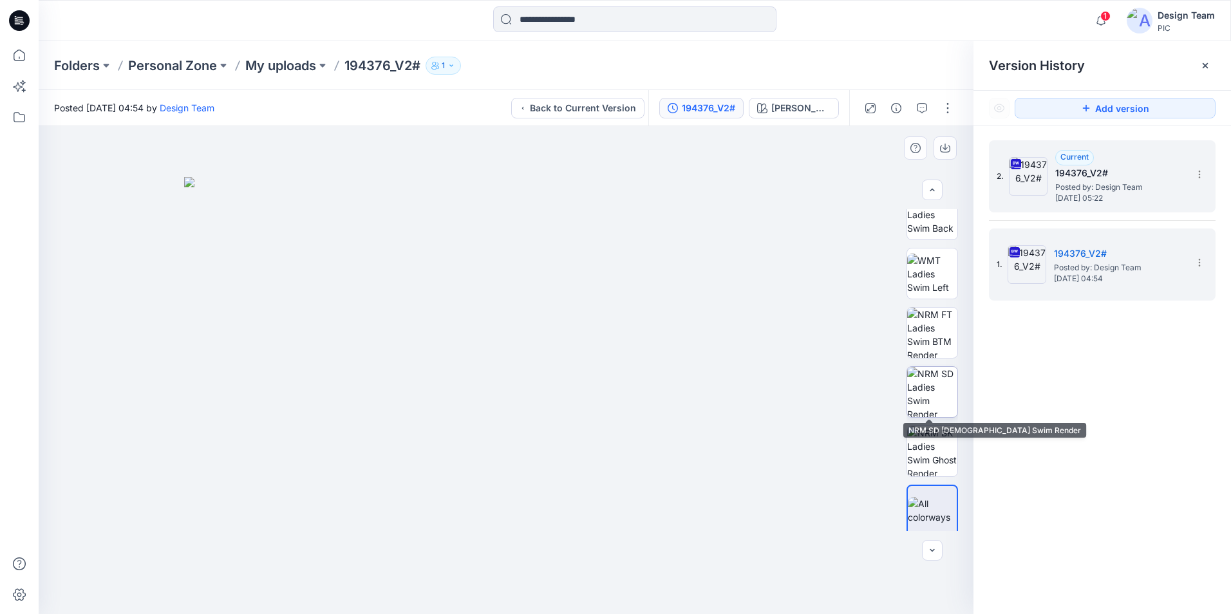
click at [930, 403] on img at bounding box center [932, 392] width 50 height 50
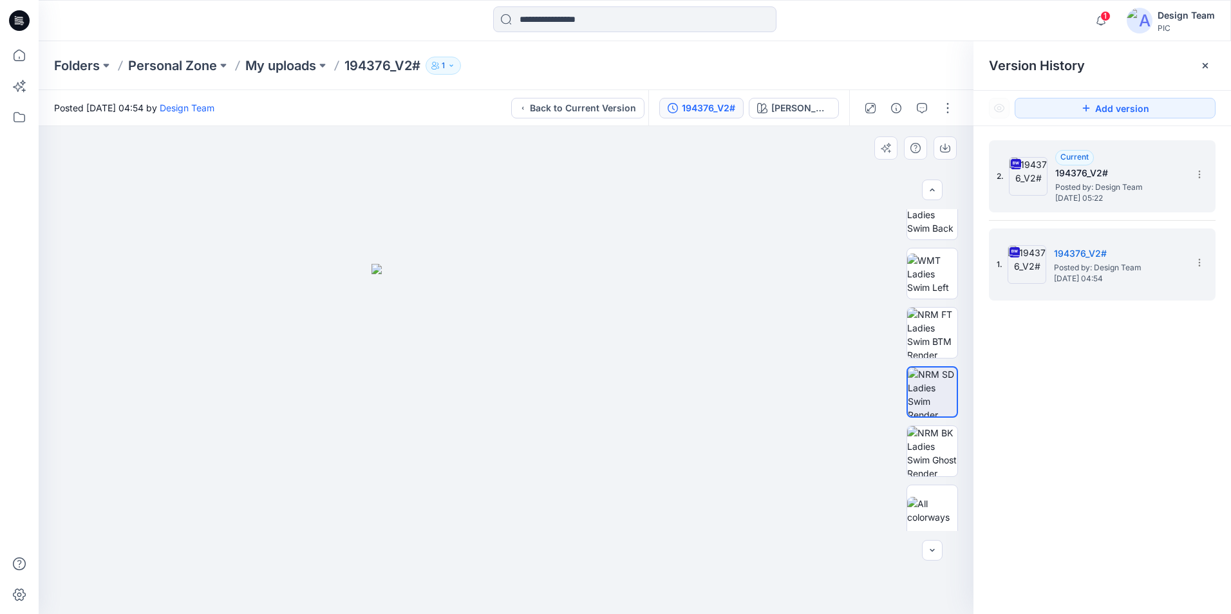
click at [930, 399] on img at bounding box center [932, 392] width 49 height 49
click at [1202, 262] on icon at bounding box center [1199, 263] width 10 height 10
click at [752, 255] on div at bounding box center [506, 370] width 935 height 488
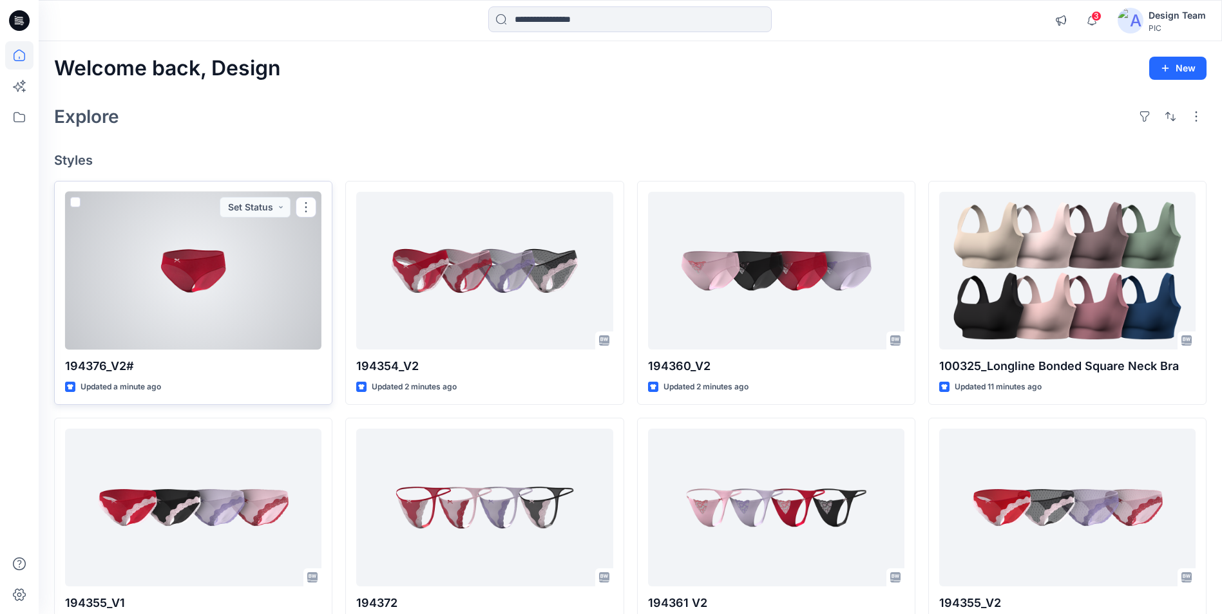
click at [277, 245] on div at bounding box center [193, 271] width 256 height 158
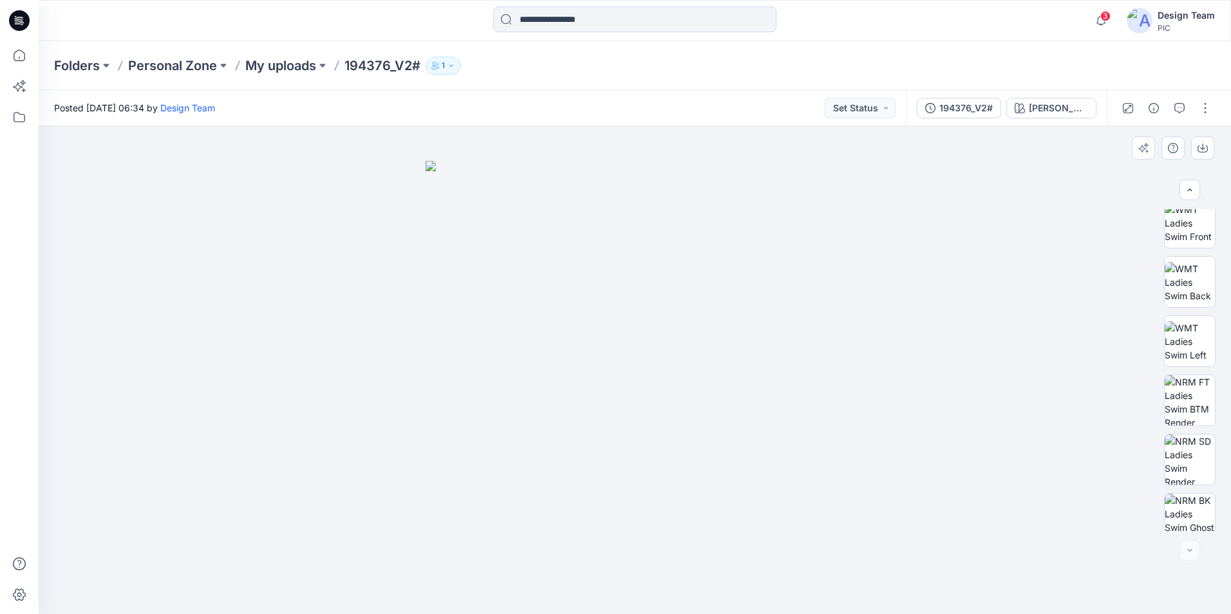
scroll to position [203, 0]
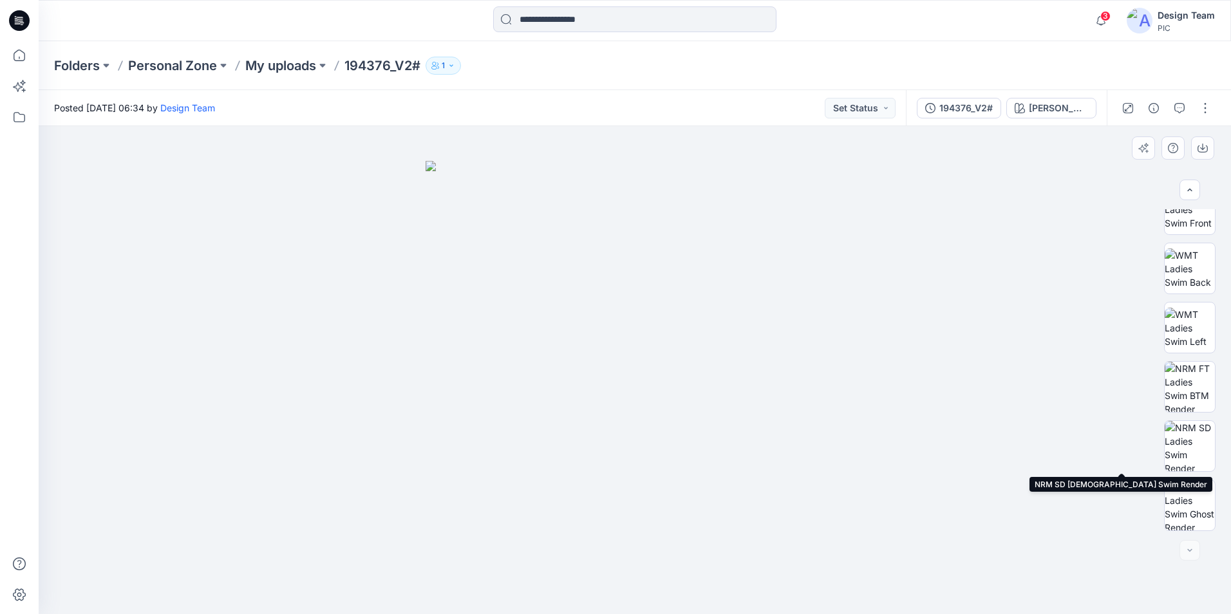
click at [1197, 448] on img at bounding box center [1190, 446] width 50 height 50
click at [1195, 446] on img at bounding box center [1190, 446] width 49 height 49
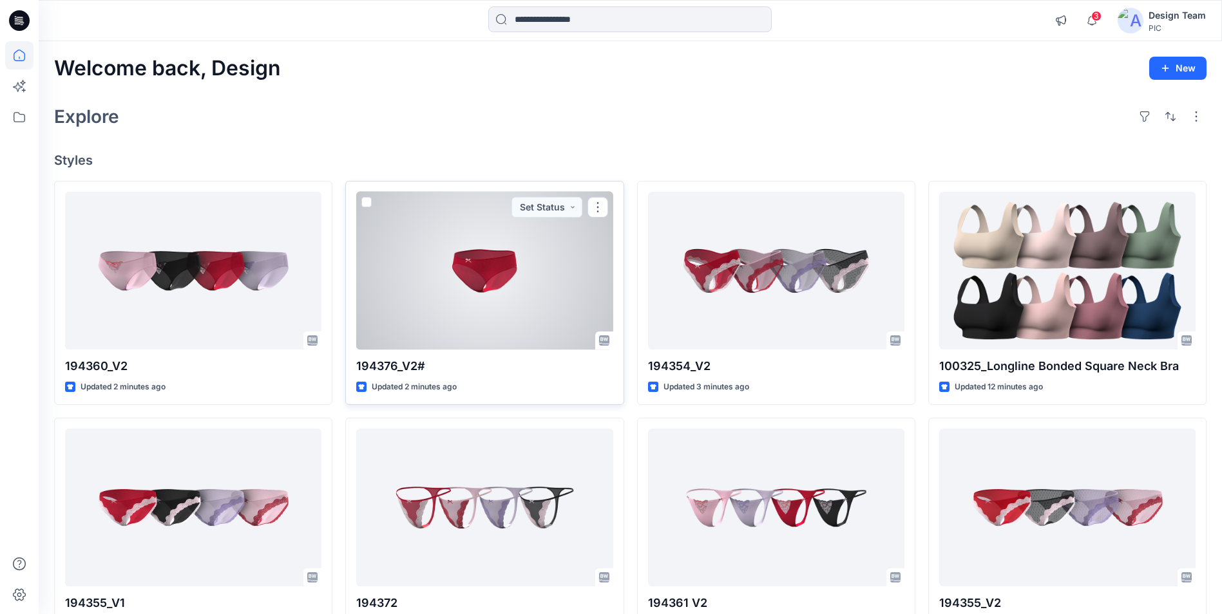
click at [447, 268] on div at bounding box center [484, 271] width 256 height 158
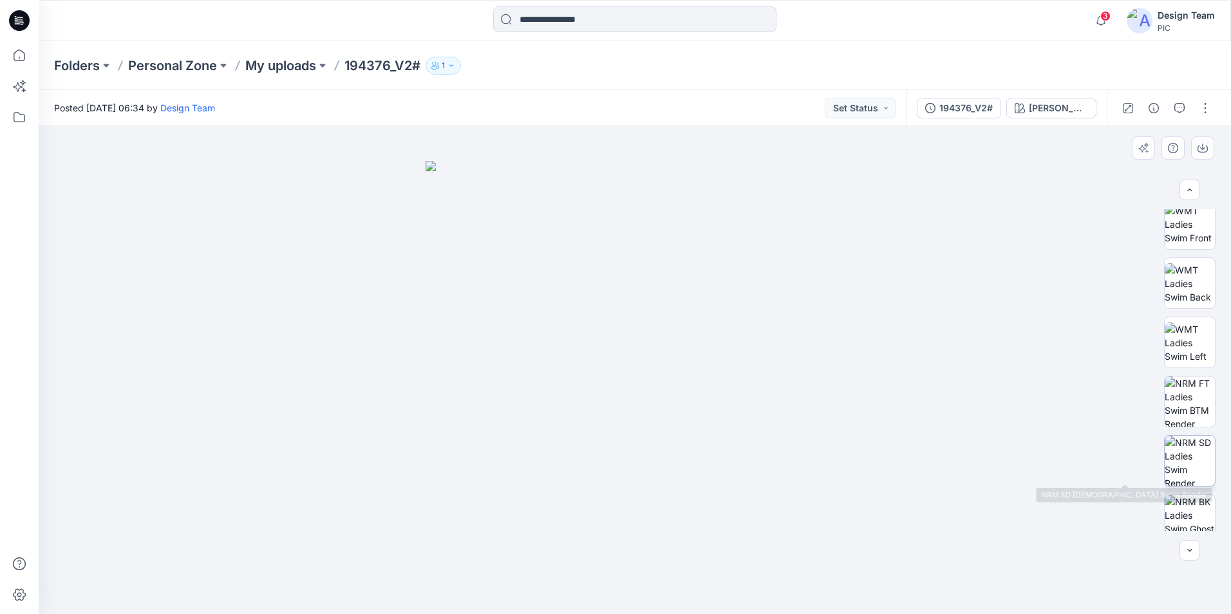
scroll to position [193, 0]
click at [1190, 455] on img at bounding box center [1190, 456] width 50 height 50
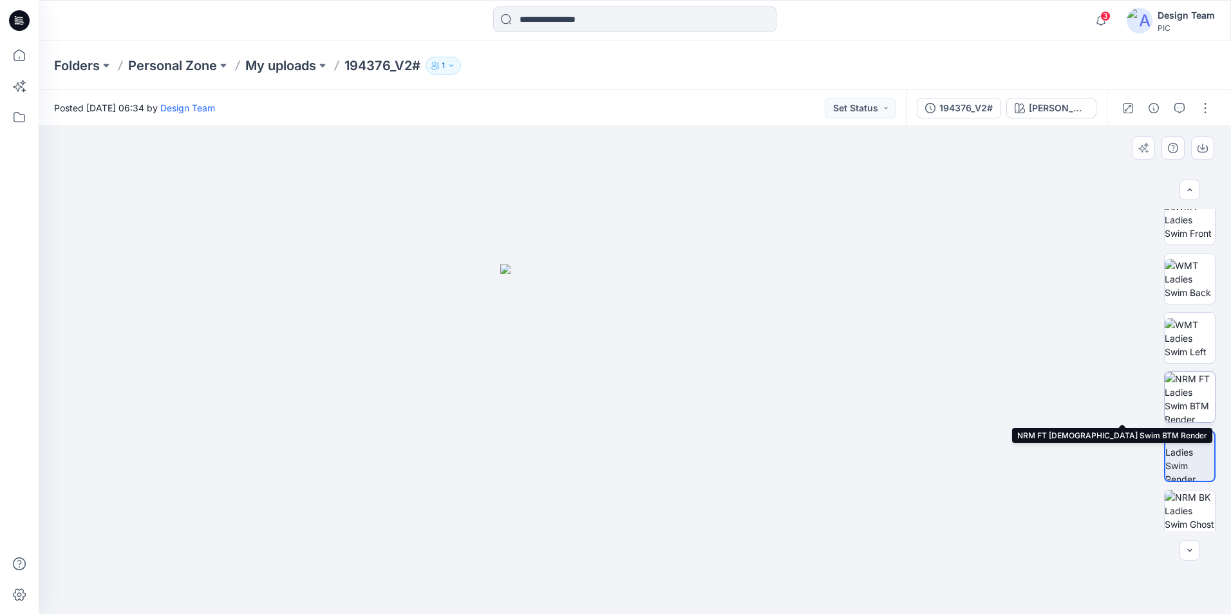
click at [1191, 411] on img at bounding box center [1190, 397] width 50 height 50
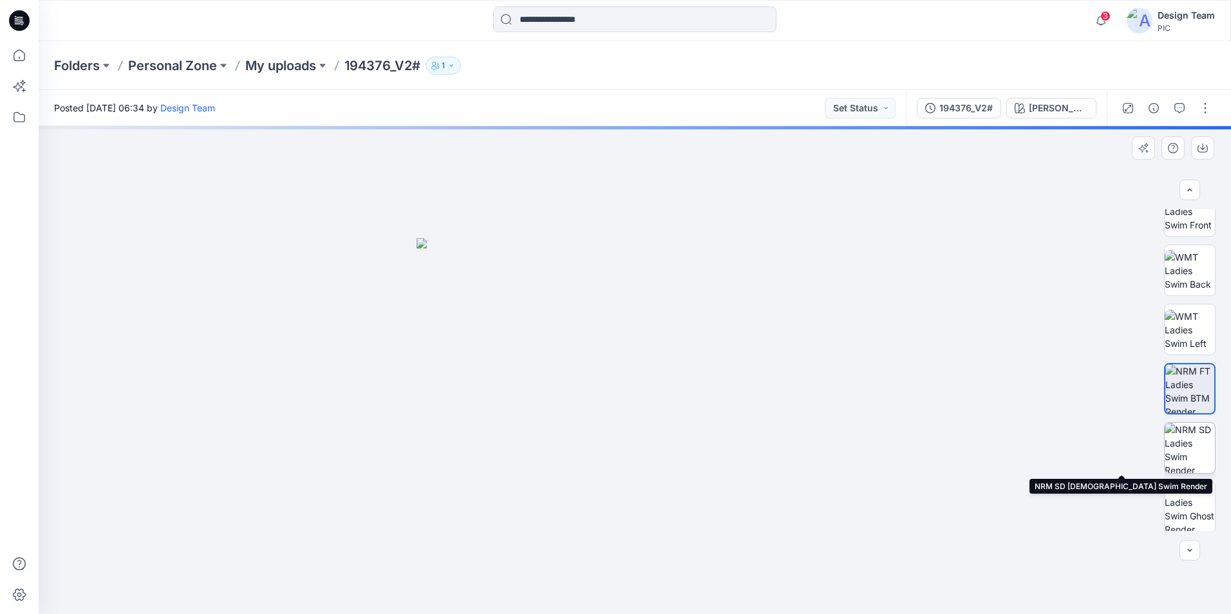
scroll to position [203, 0]
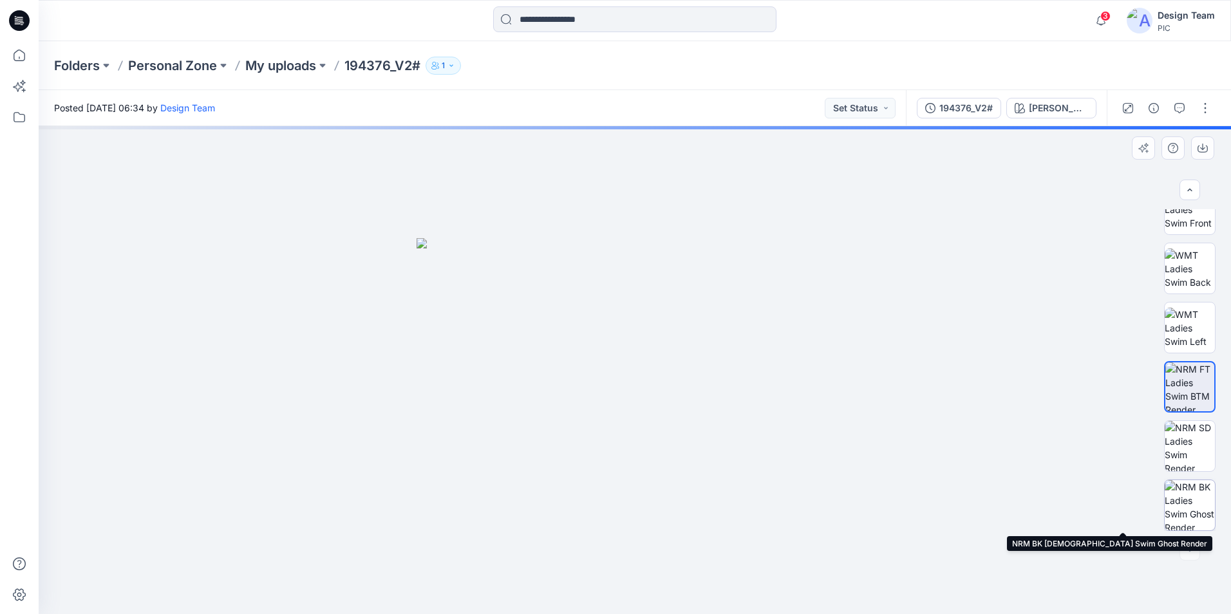
click at [1182, 513] on img at bounding box center [1190, 505] width 50 height 50
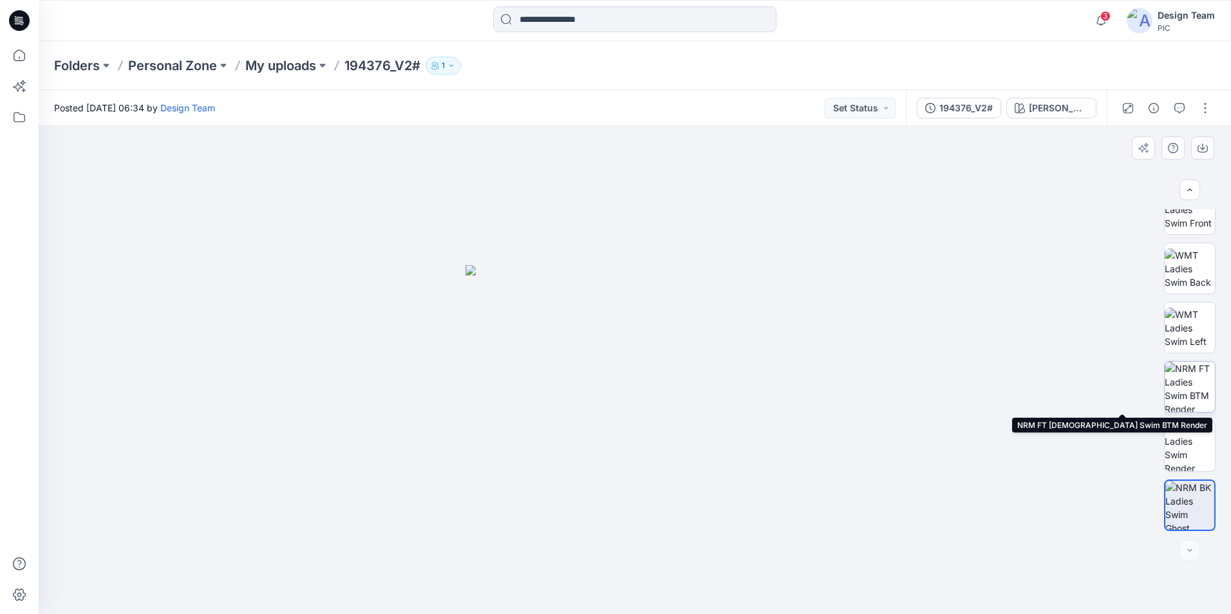
click at [1189, 377] on img at bounding box center [1190, 387] width 50 height 50
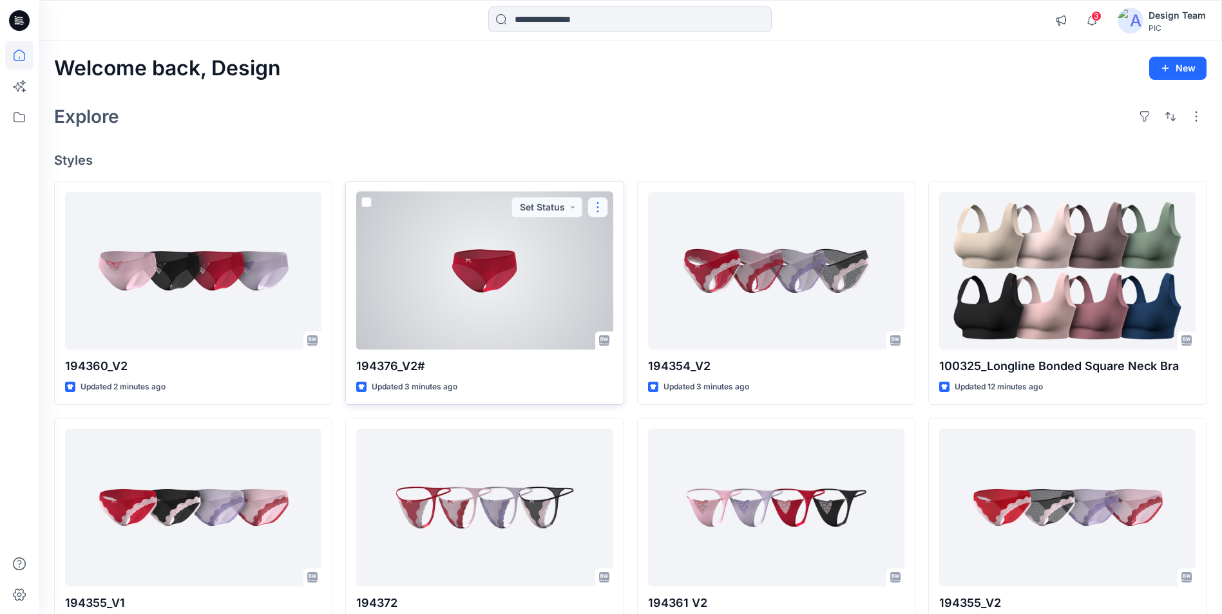
click at [592, 205] on button "button" at bounding box center [597, 207] width 21 height 21
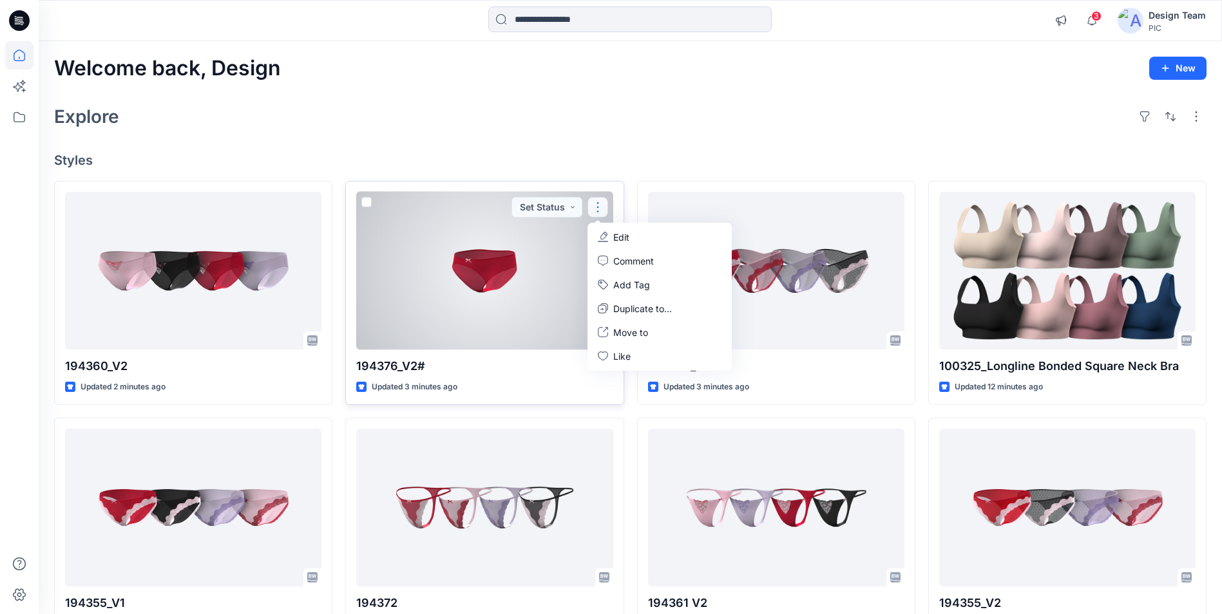
click at [529, 262] on div at bounding box center [484, 271] width 256 height 158
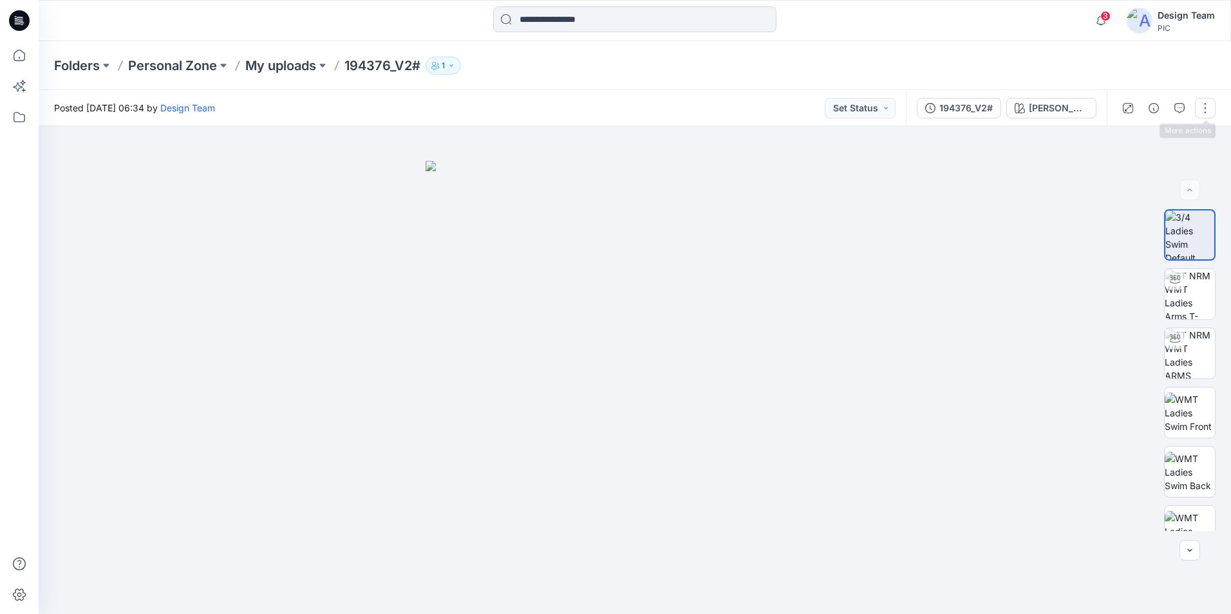
click at [1202, 111] on button "button" at bounding box center [1205, 108] width 21 height 21
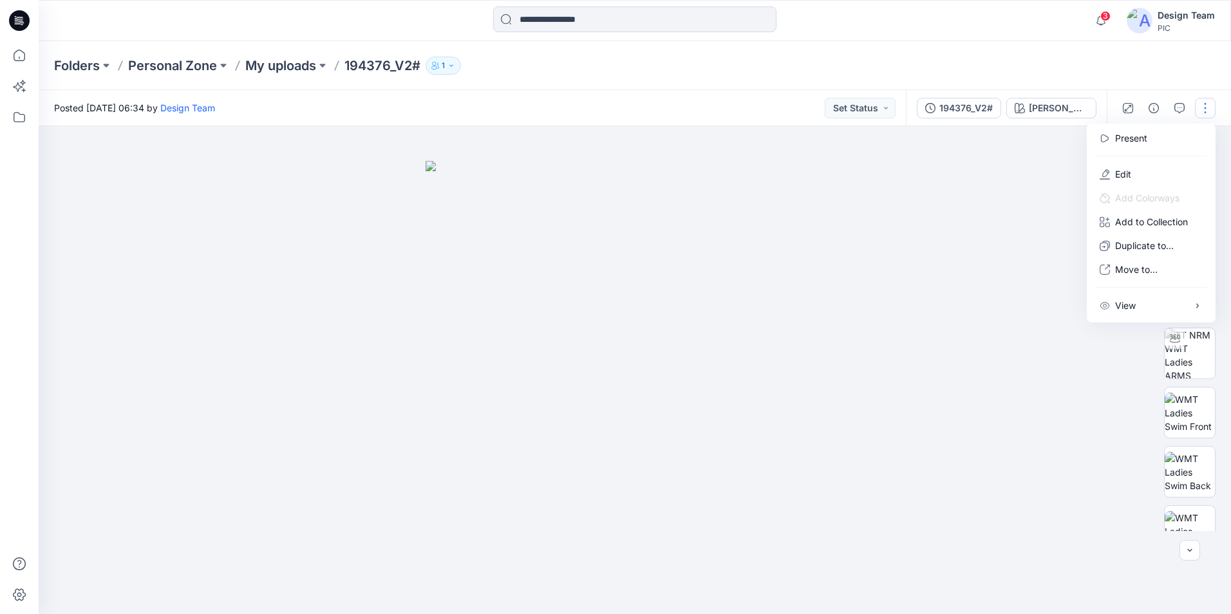
click at [967, 177] on div at bounding box center [635, 370] width 1193 height 488
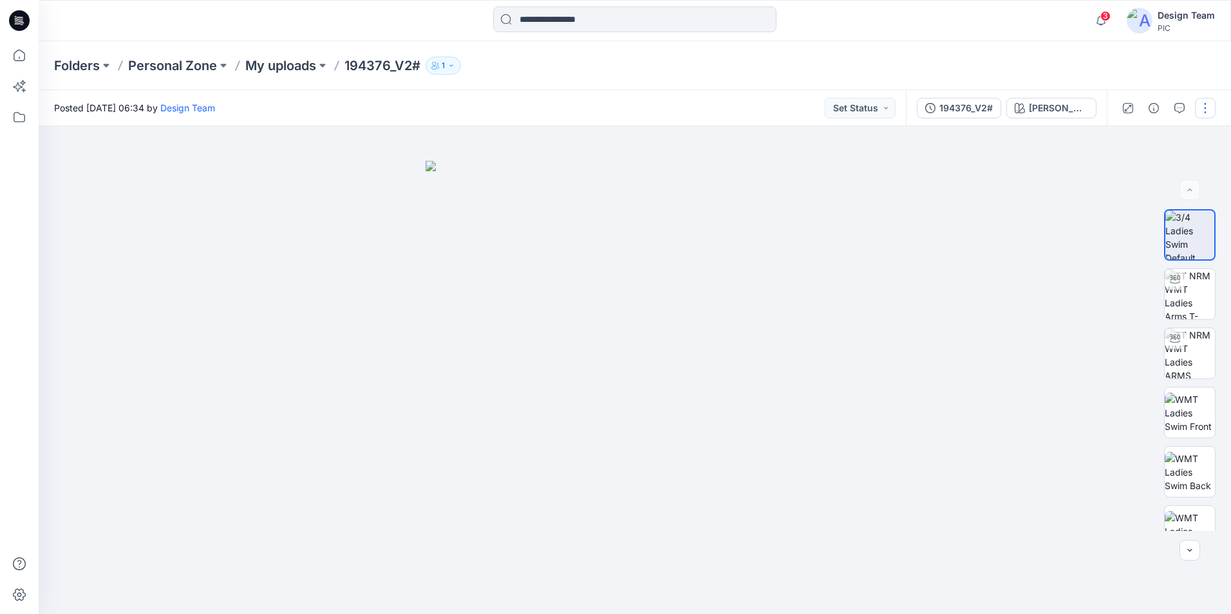
click at [1209, 102] on button "button" at bounding box center [1205, 108] width 21 height 21
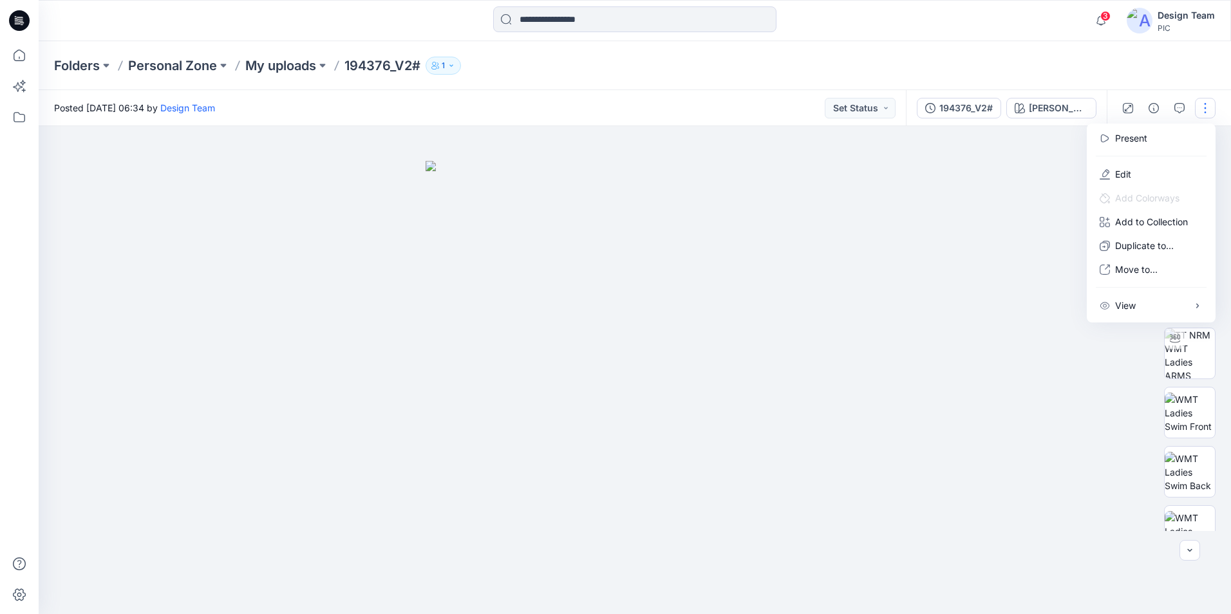
click at [985, 207] on div at bounding box center [635, 370] width 1193 height 488
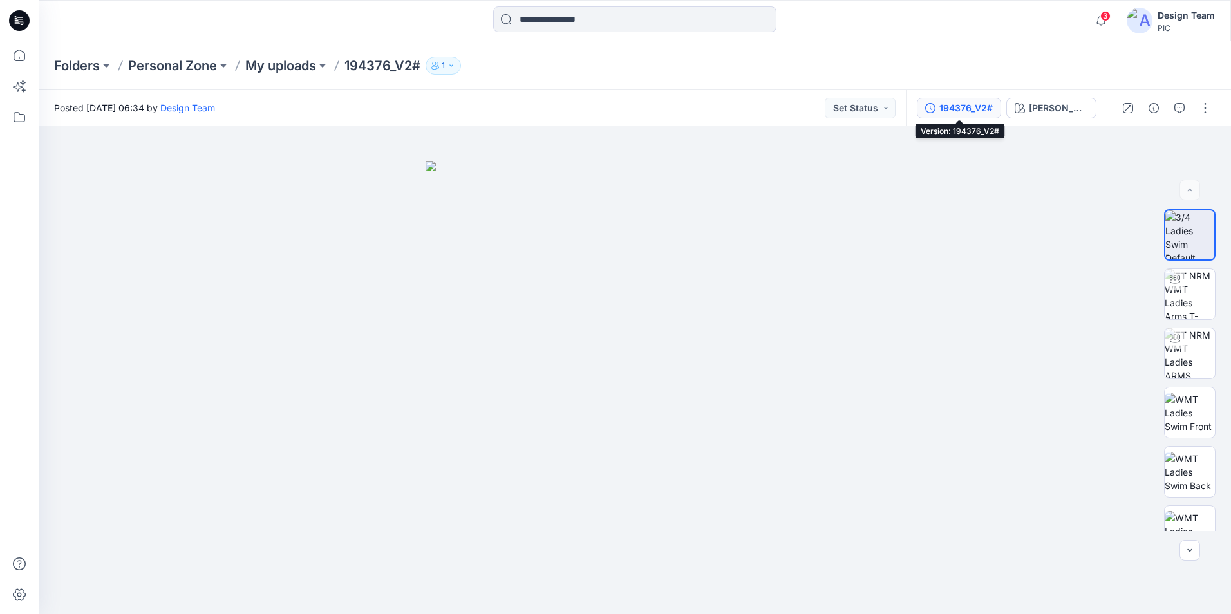
click at [955, 106] on div "194376_V2#" at bounding box center [965, 108] width 53 height 14
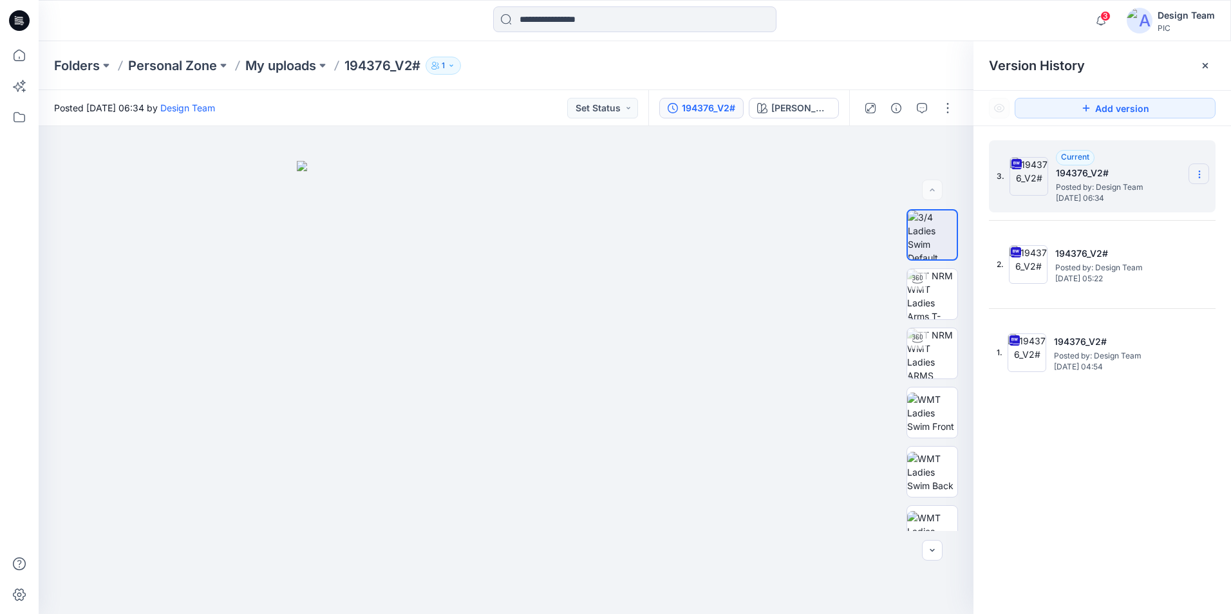
click at [1202, 175] on icon at bounding box center [1199, 174] width 10 height 10
click at [1115, 280] on span "Delete Version" at bounding box center [1111, 282] width 61 height 15
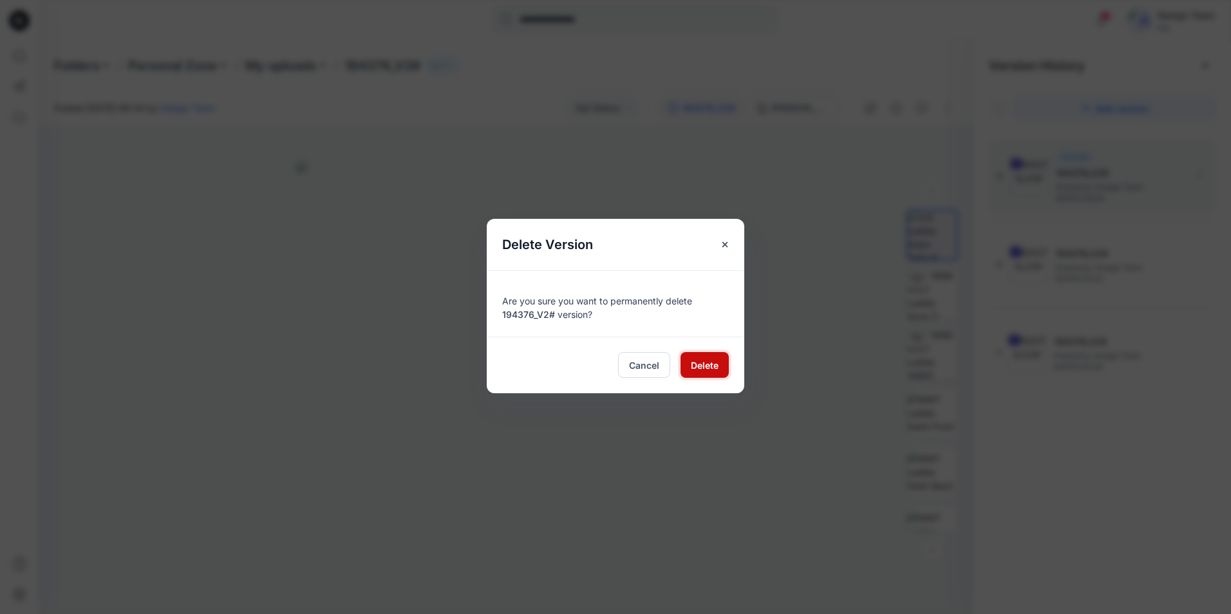
click at [704, 359] on span "Delete" at bounding box center [705, 366] width 28 height 14
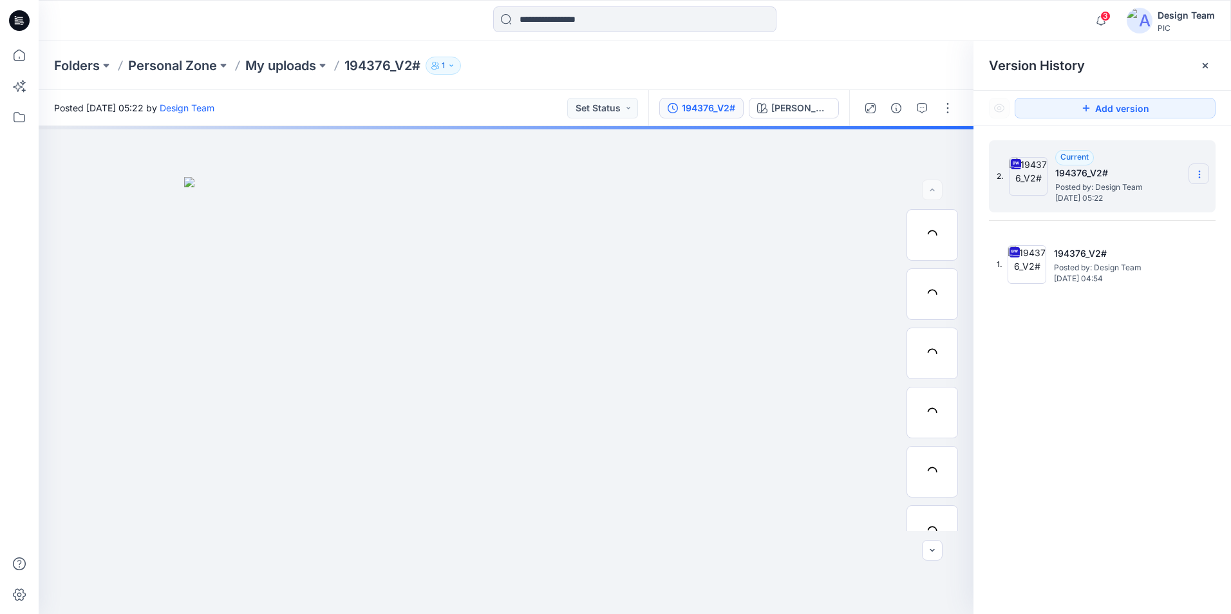
click at [1198, 172] on icon at bounding box center [1199, 174] width 10 height 10
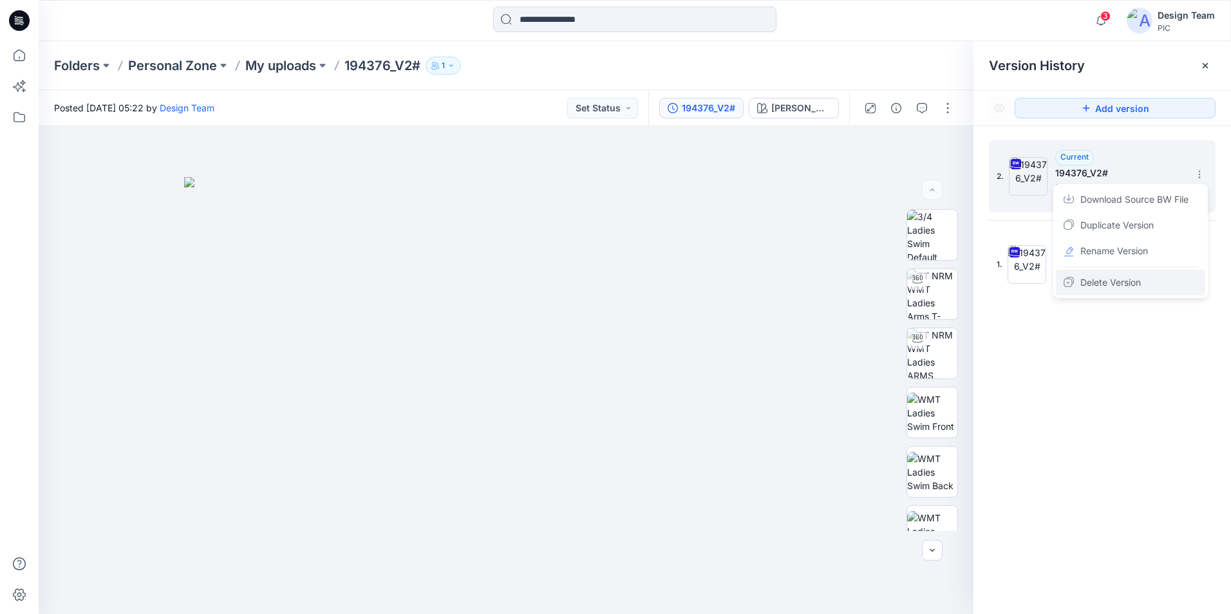
click at [1130, 278] on span "Delete Version" at bounding box center [1111, 282] width 61 height 15
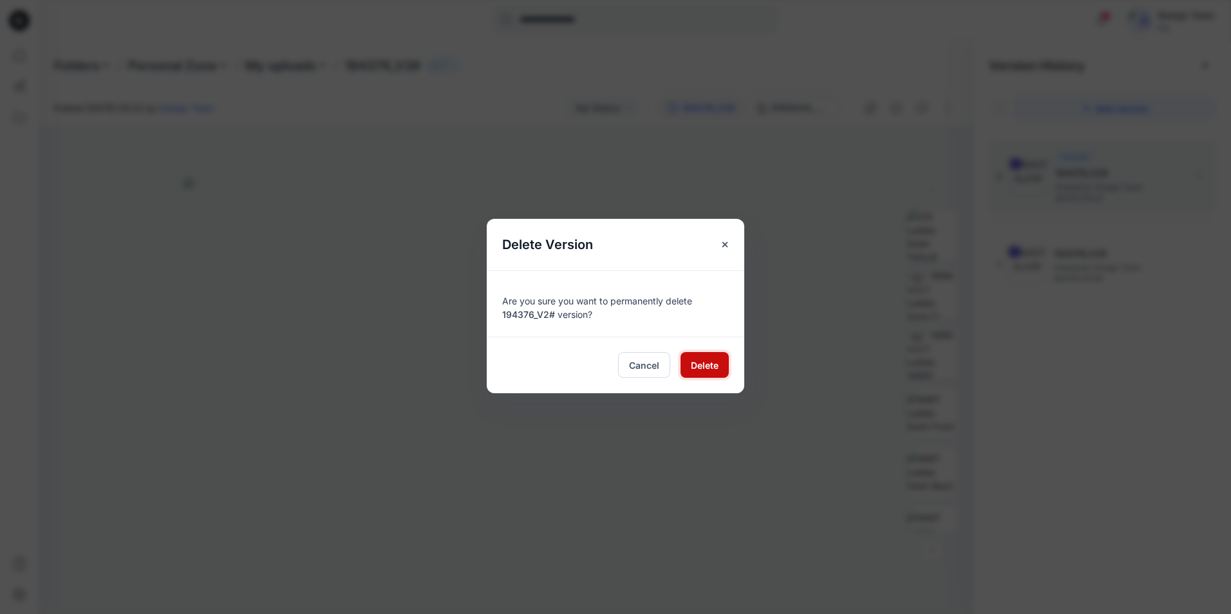
click at [698, 375] on button "Delete" at bounding box center [705, 365] width 48 height 26
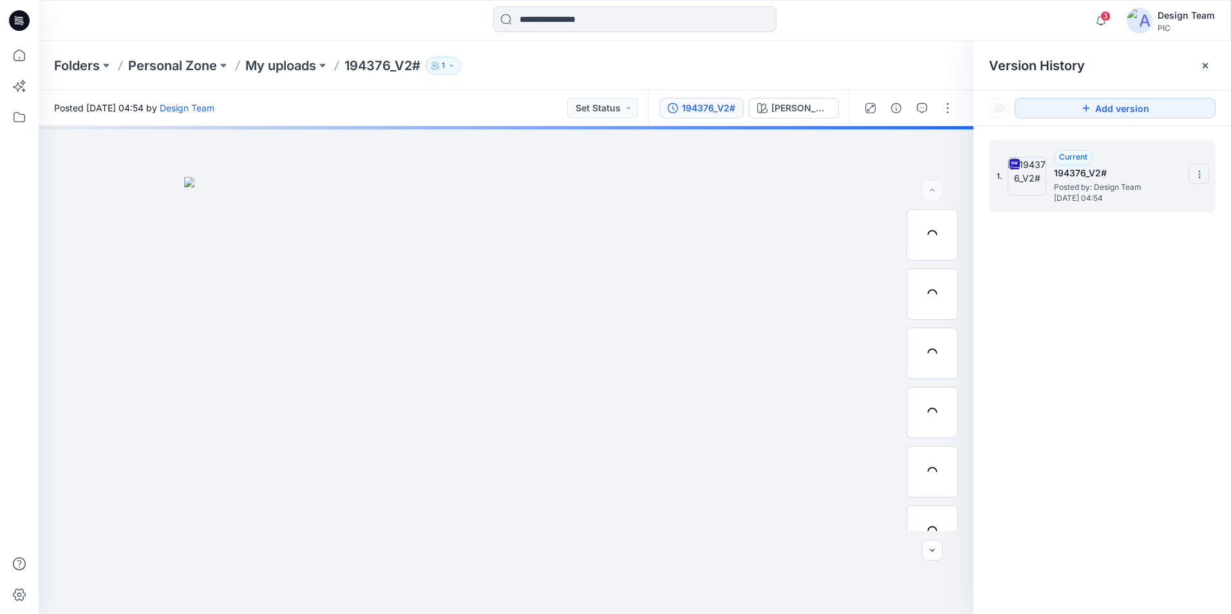
click at [1199, 171] on icon at bounding box center [1199, 174] width 10 height 10
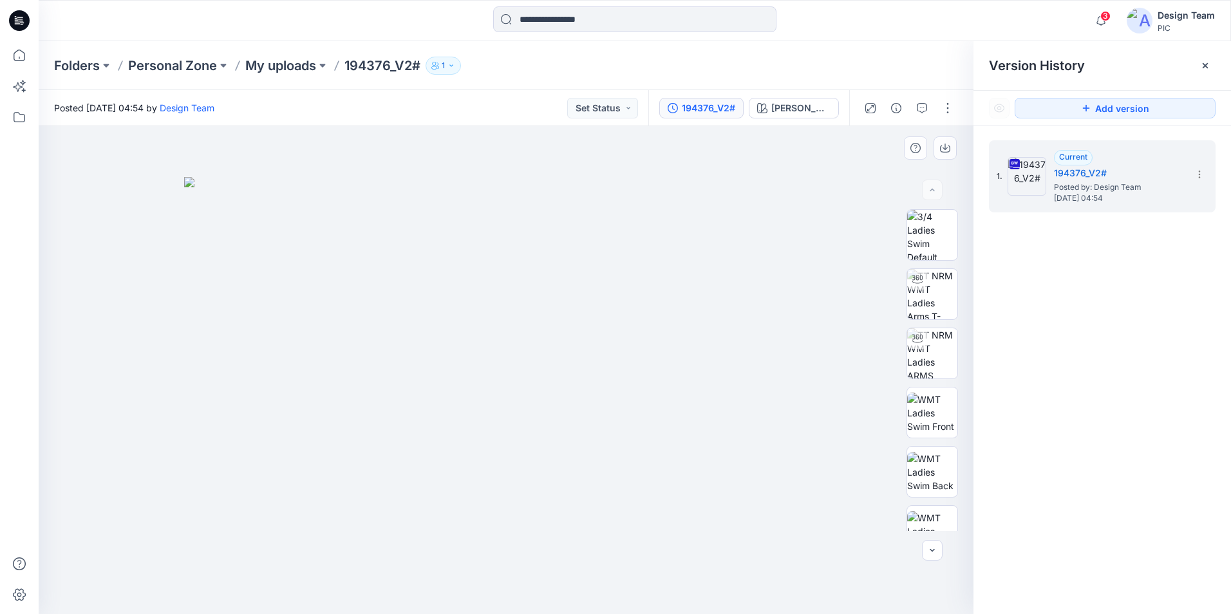
click at [782, 173] on div at bounding box center [506, 370] width 935 height 488
click at [943, 110] on button "button" at bounding box center [948, 108] width 21 height 21
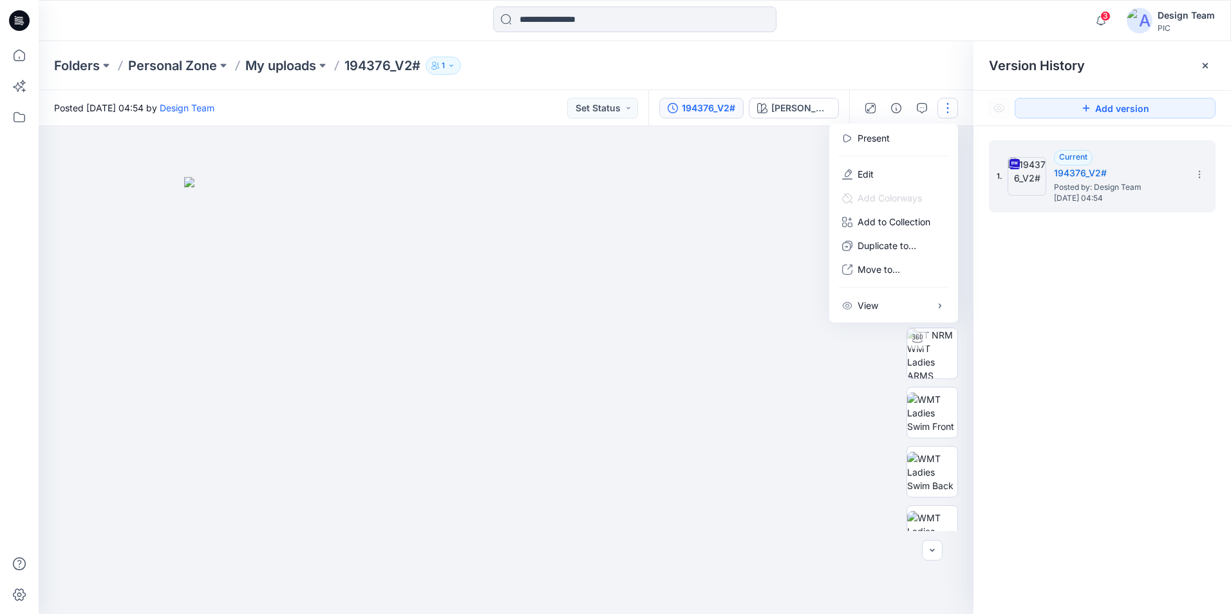
drag, startPoint x: 726, startPoint y: 227, endPoint x: 432, endPoint y: 137, distance: 307.3
click at [724, 227] on img at bounding box center [506, 395] width 644 height 437
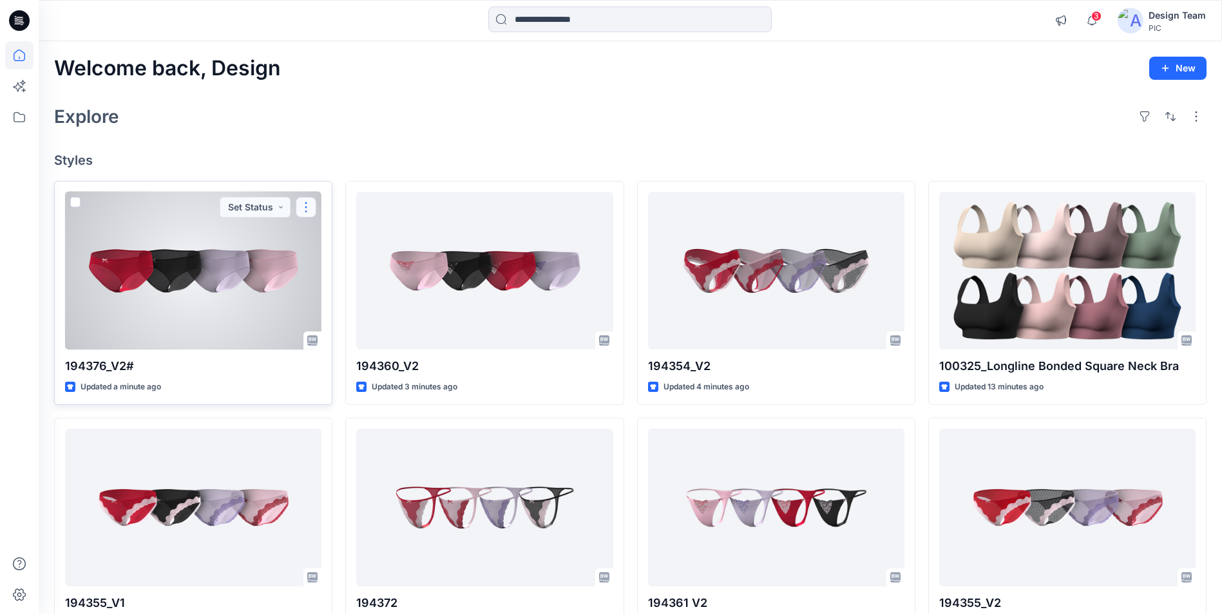
click at [310, 202] on button "button" at bounding box center [306, 207] width 21 height 21
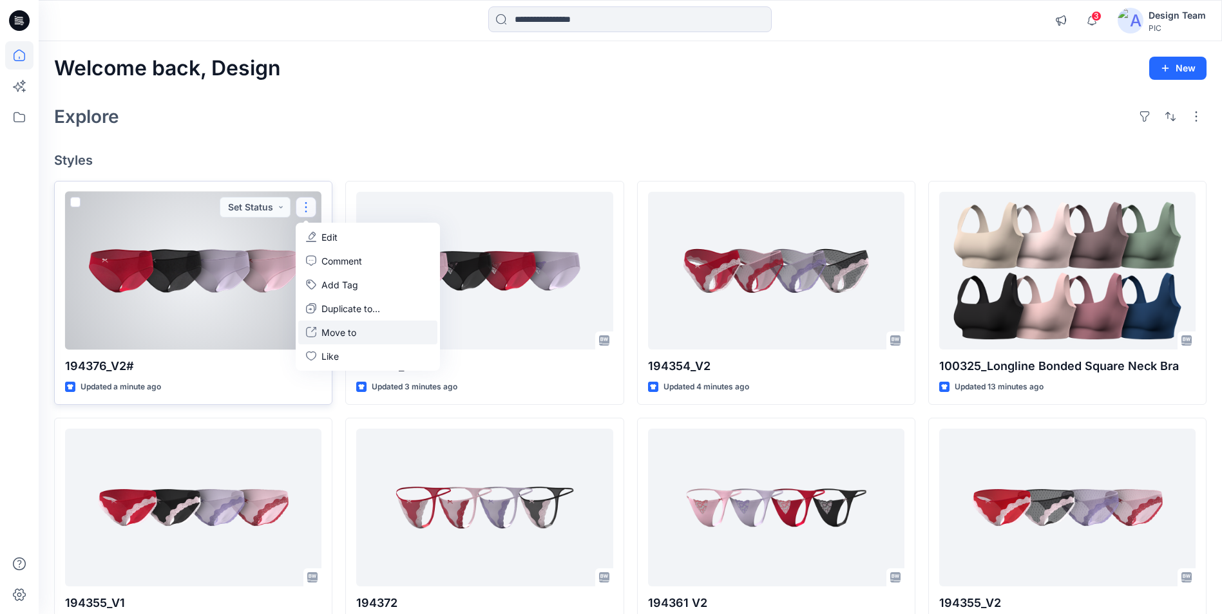
click at [366, 330] on button "Move to" at bounding box center [367, 333] width 139 height 24
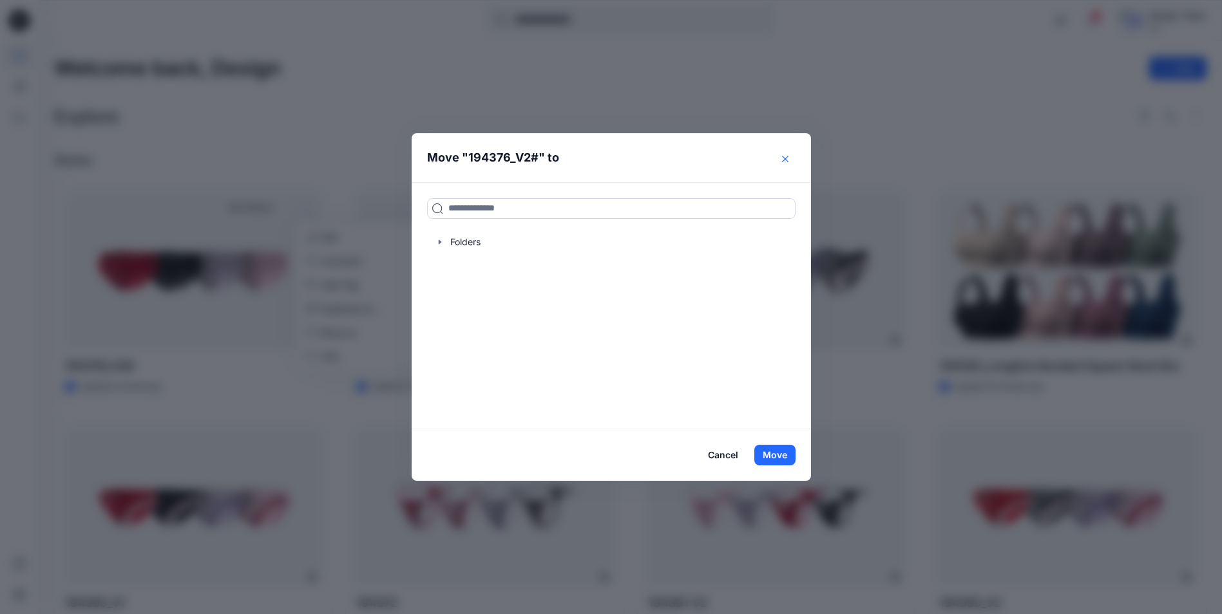
click at [785, 159] on button "Close" at bounding box center [785, 159] width 21 height 21
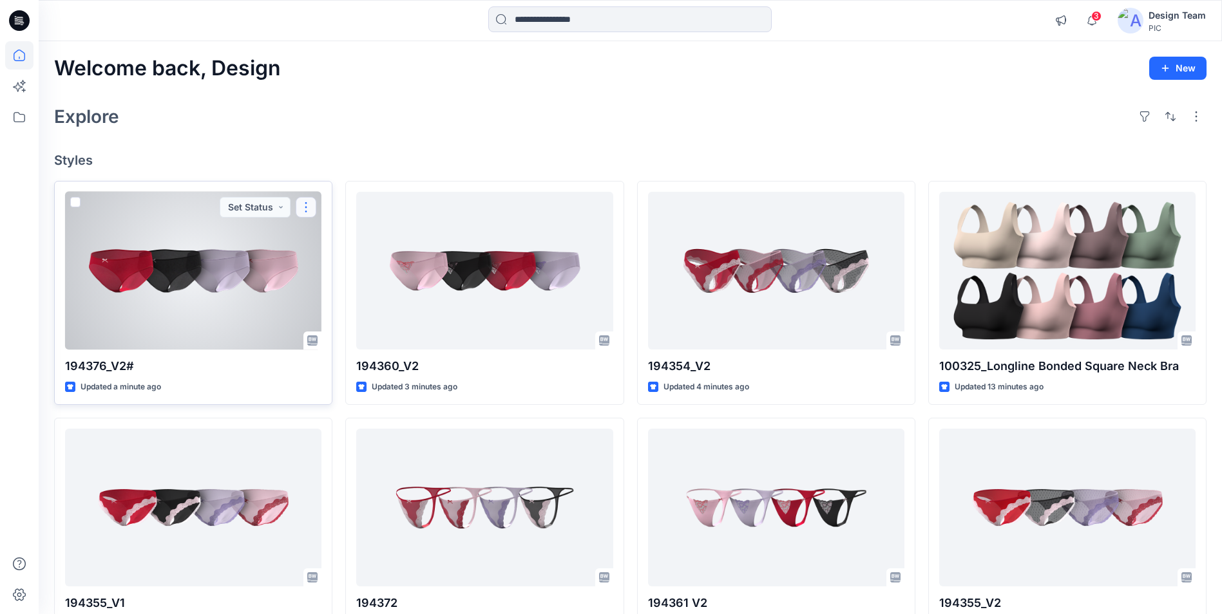
click at [312, 208] on button "button" at bounding box center [306, 207] width 21 height 21
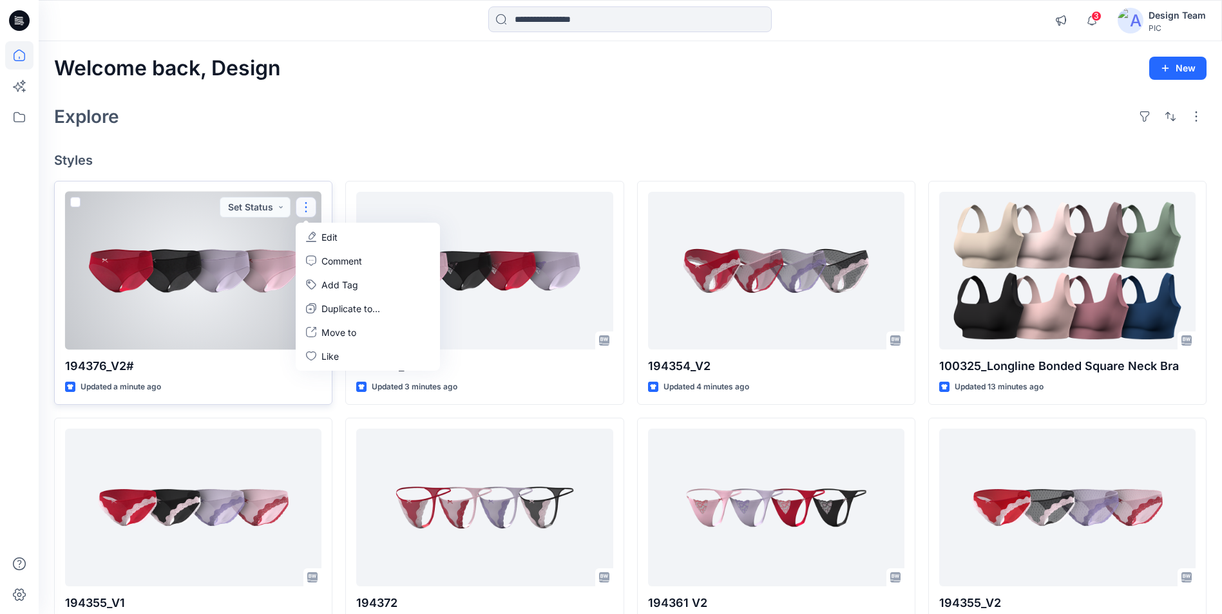
click at [317, 236] on button "Edit" at bounding box center [367, 237] width 139 height 24
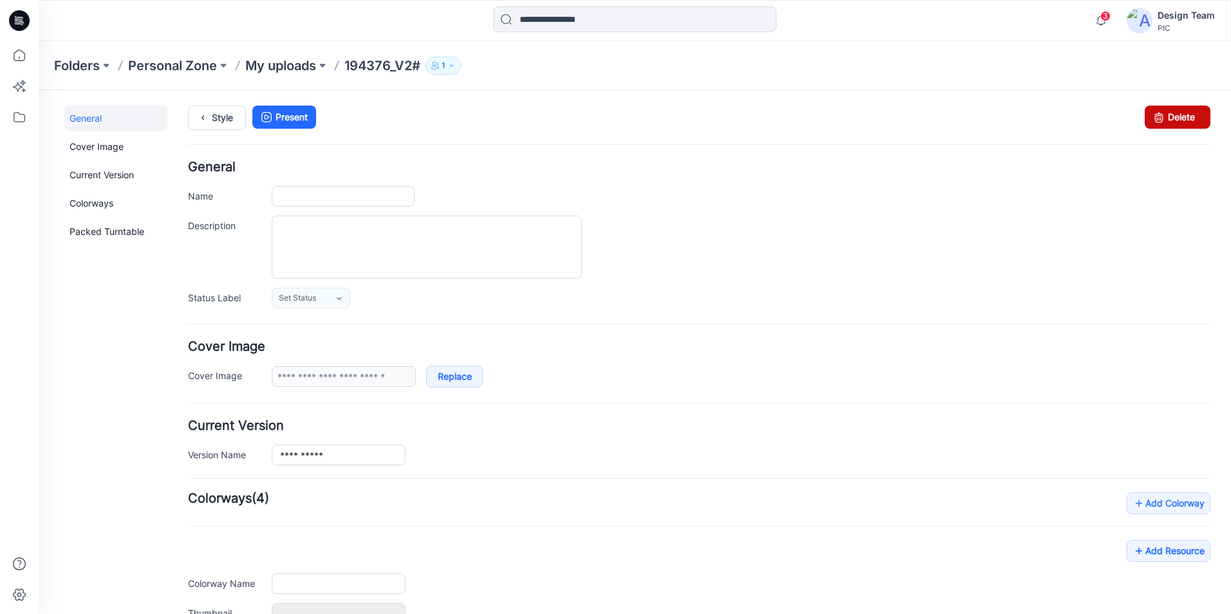
type input "**********"
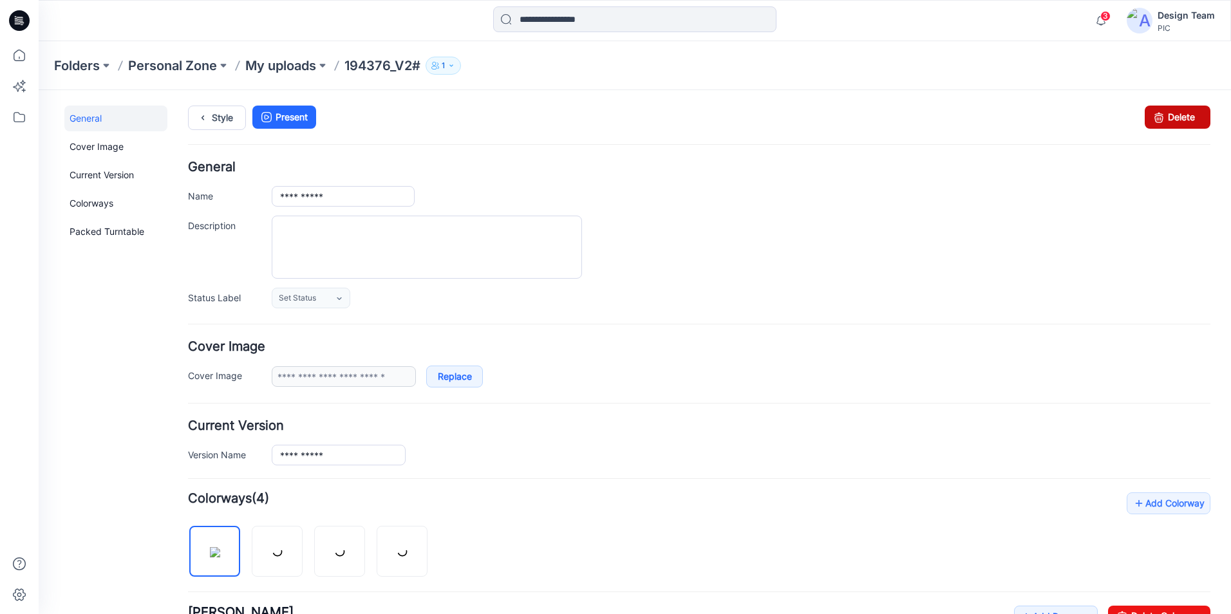
click at [1167, 112] on link "Delete" at bounding box center [1178, 117] width 66 height 23
